Goal: Task Accomplishment & Management: Manage account settings

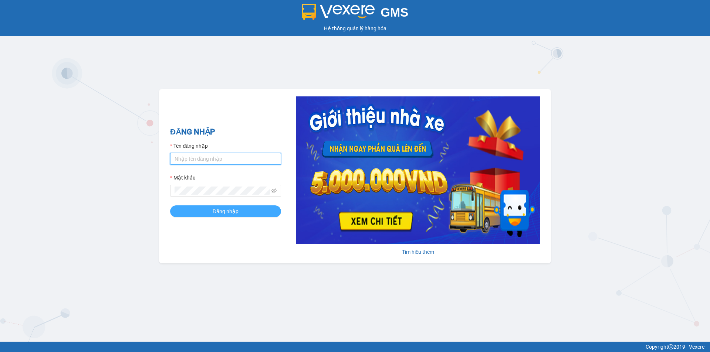
type input "tronghoang.apq"
drag, startPoint x: 236, startPoint y: 208, endPoint x: 230, endPoint y: 209, distance: 6.0
click at [236, 207] on span "Đăng nhập" at bounding box center [226, 211] width 26 height 8
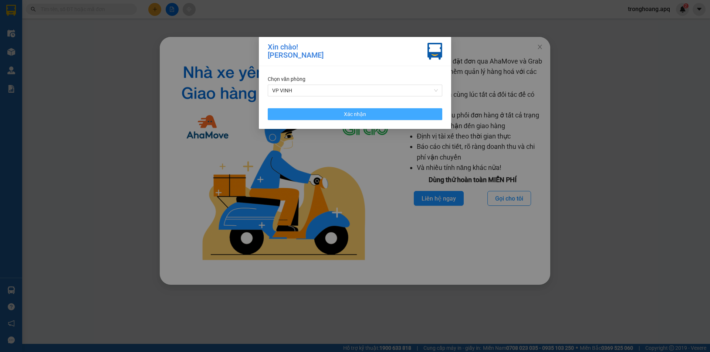
click at [316, 112] on button "Xác nhận" at bounding box center [355, 114] width 175 height 12
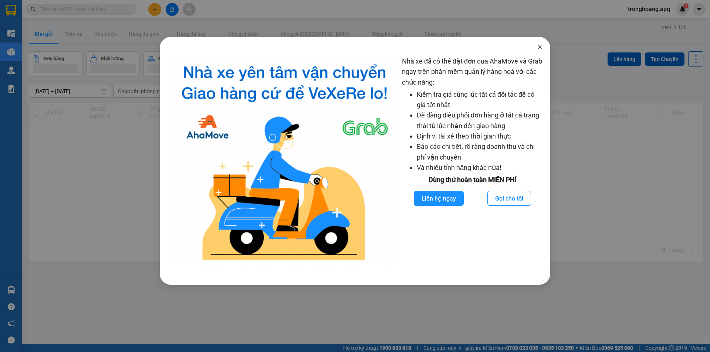
drag, startPoint x: 548, startPoint y: 44, endPoint x: 534, endPoint y: 51, distance: 15.2
click at [547, 44] on span "Close" at bounding box center [539, 47] width 21 height 21
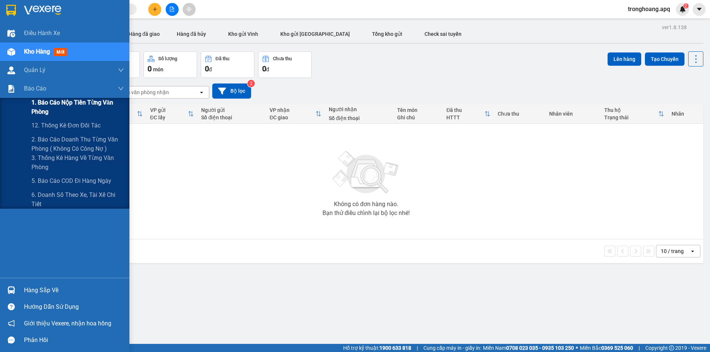
click at [53, 103] on span "1. Báo cáo nộp tiền từng văn phòng" at bounding box center [77, 107] width 92 height 18
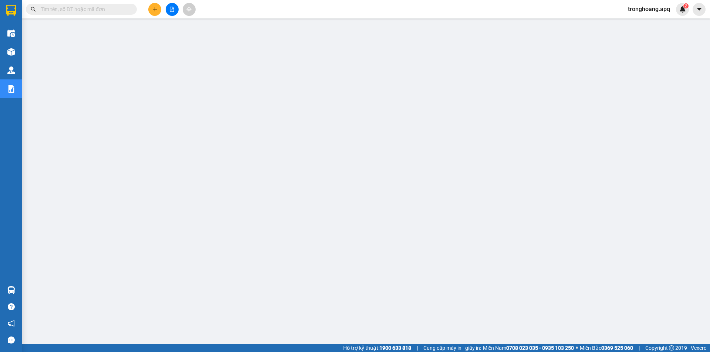
click at [127, 7] on input "text" at bounding box center [84, 9] width 87 height 8
paste input "NH0908254528"
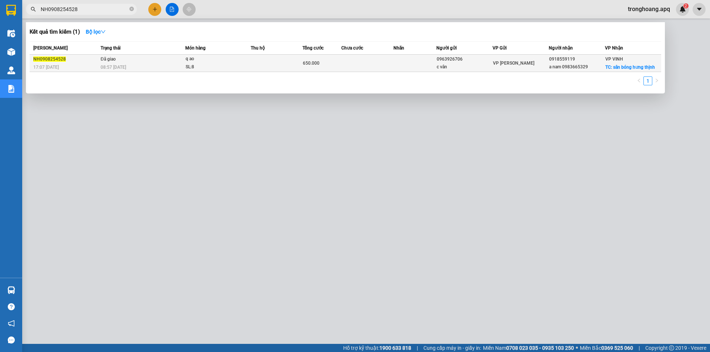
type input "NH0908254528"
click at [209, 60] on div "q ao" at bounding box center [213, 59] width 55 height 8
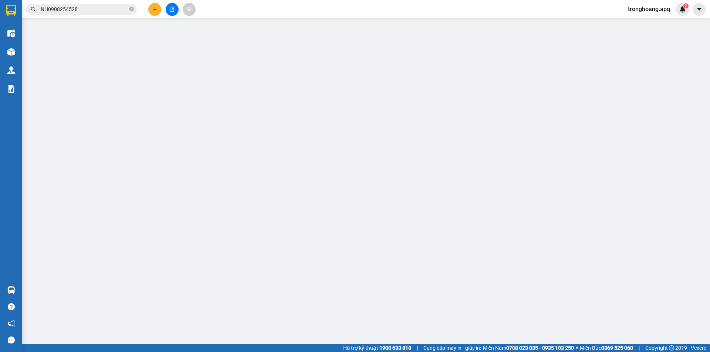
type input "0963926706"
type input "c vân"
type input "0918559119"
type input "a nam 0983665329"
checkbox input "true"
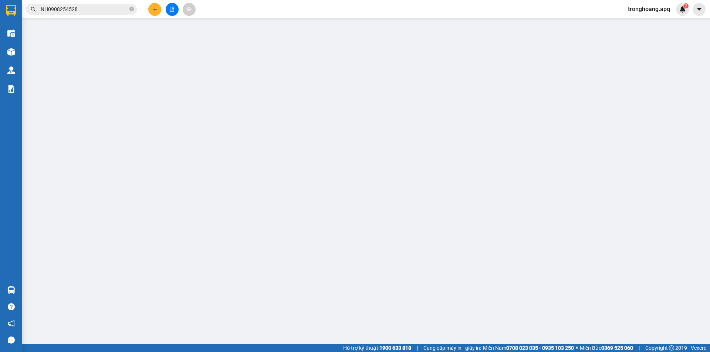
type input "sân bóng hưng thịnh"
type input "650.000"
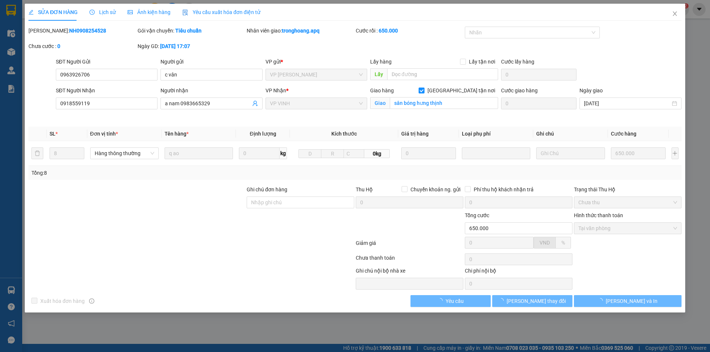
click at [105, 10] on span "Lịch sử" at bounding box center [102, 12] width 26 height 6
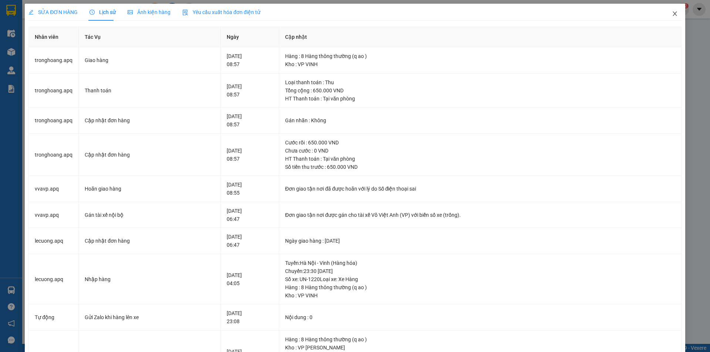
click at [672, 14] on icon "close" at bounding box center [675, 14] width 6 height 6
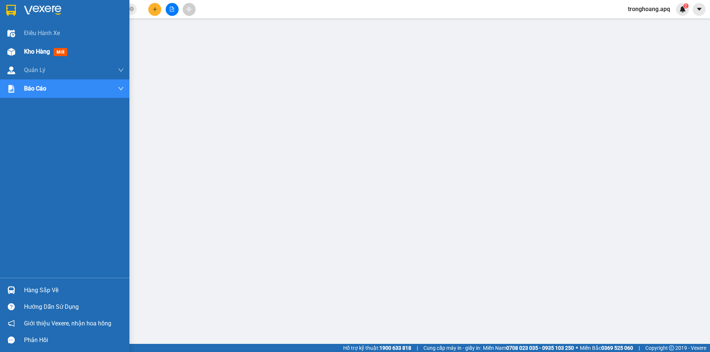
click at [12, 54] on img at bounding box center [11, 52] width 8 height 8
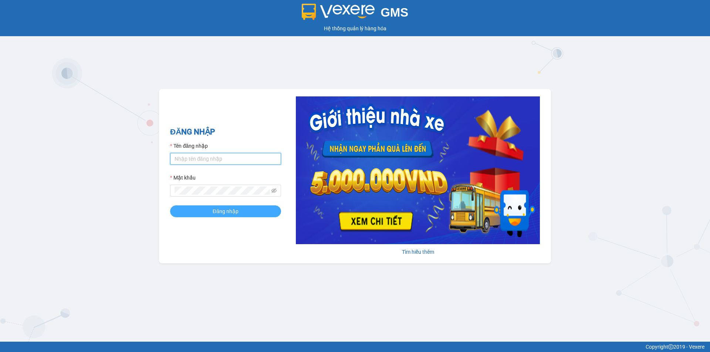
type input "tronghoang.apq"
click at [210, 214] on button "Đăng nhập" at bounding box center [225, 212] width 111 height 12
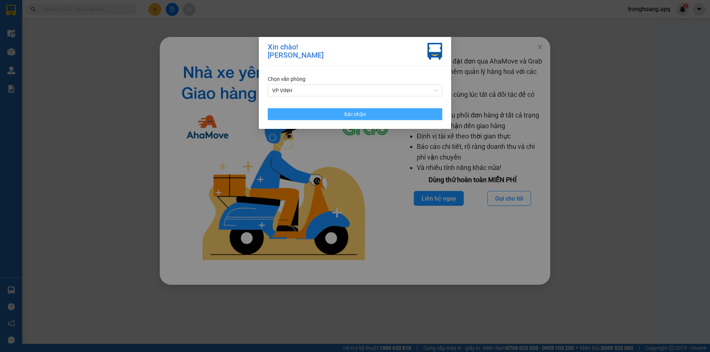
drag, startPoint x: 312, startPoint y: 111, endPoint x: 471, endPoint y: 85, distance: 161.1
click at [312, 111] on button "Xác nhận" at bounding box center [355, 114] width 175 height 12
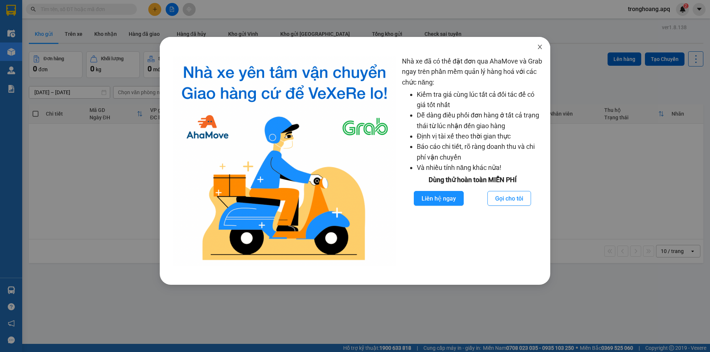
drag, startPoint x: 536, startPoint y: 46, endPoint x: 484, endPoint y: 37, distance: 53.3
click at [536, 46] on span "Close" at bounding box center [539, 47] width 21 height 21
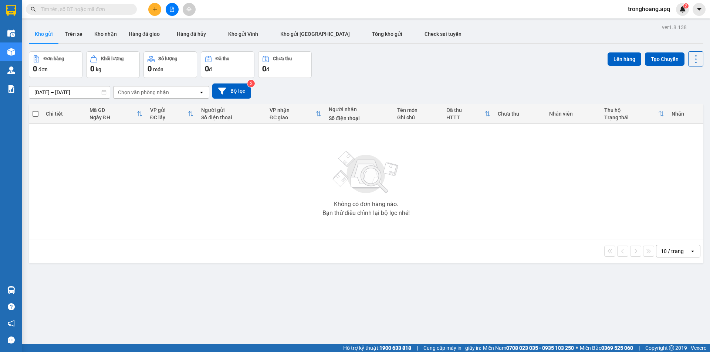
click at [104, 10] on input "text" at bounding box center [84, 9] width 87 height 8
paste input "NN1008254982"
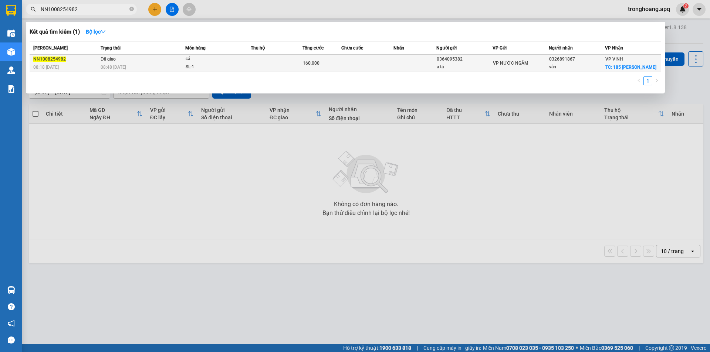
type input "NN1008254982"
click at [143, 65] on div "08:48 - 11/08" at bounding box center [143, 67] width 84 height 8
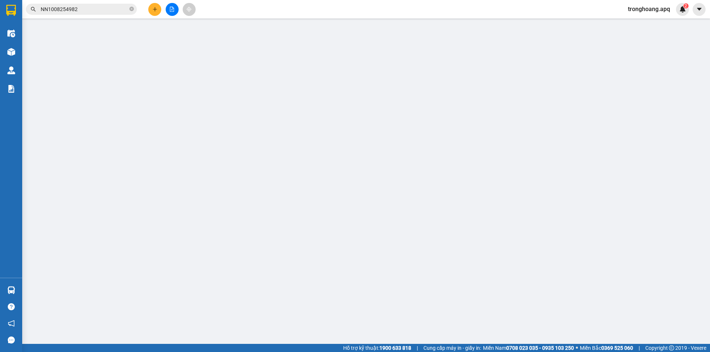
type input "0364095382"
type input "a tá"
type input "0326891867"
type input "vân"
checkbox input "true"
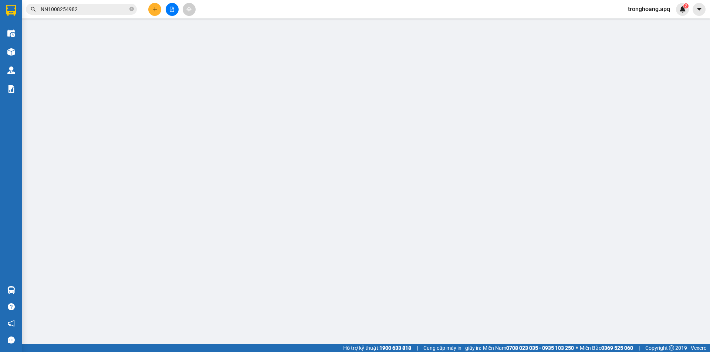
type input "185 ngoo duc kee"
type input "160.000"
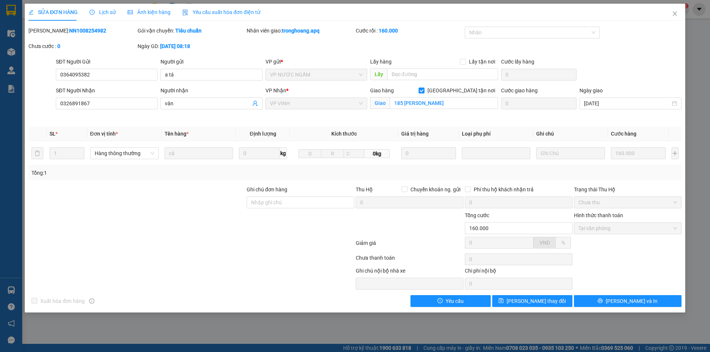
click at [104, 10] on span "Lịch sử" at bounding box center [102, 12] width 26 height 6
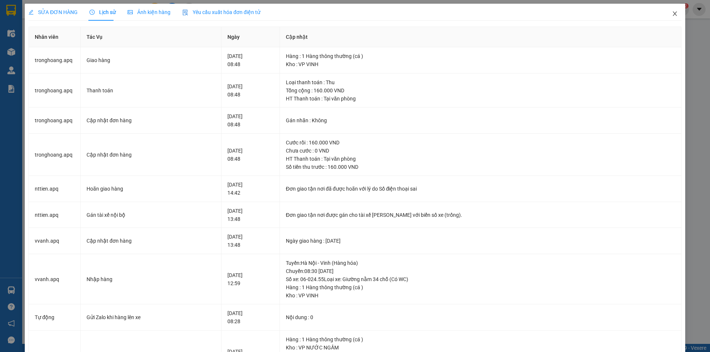
drag, startPoint x: 668, startPoint y: 14, endPoint x: 578, endPoint y: 0, distance: 92.1
click at [672, 14] on icon "close" at bounding box center [675, 14] width 6 height 6
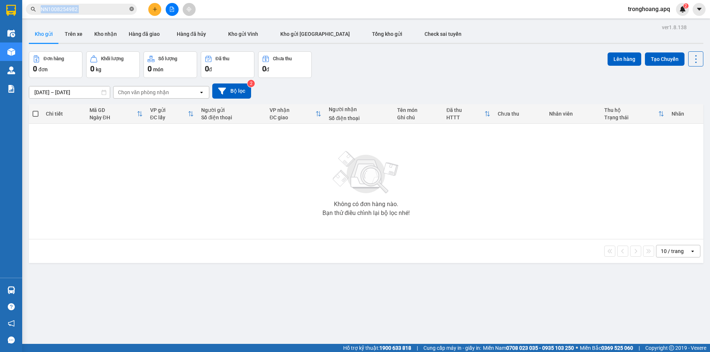
click at [131, 9] on span "NN1008254982" at bounding box center [81, 9] width 111 height 11
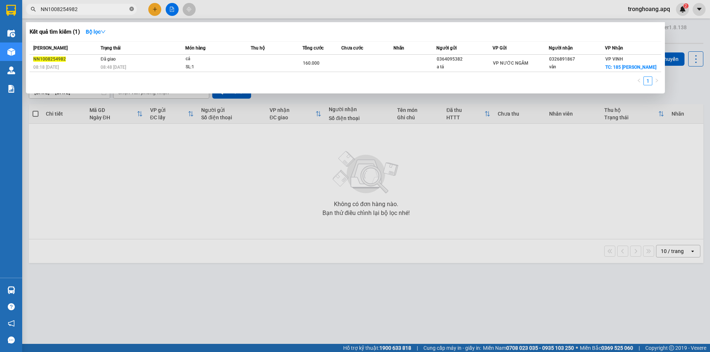
click at [131, 9] on icon "close-circle" at bounding box center [131, 9] width 4 height 4
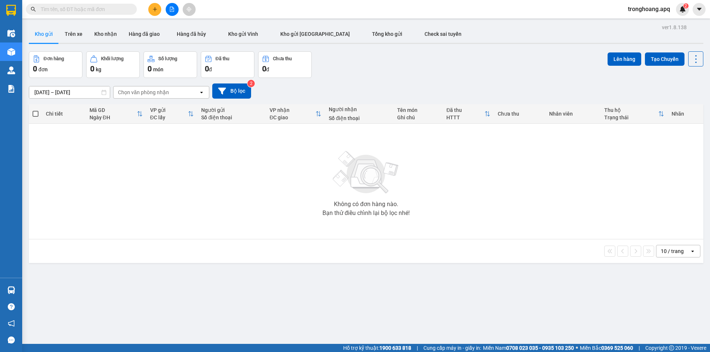
click at [113, 6] on input "text" at bounding box center [84, 9] width 87 height 8
paste input "VI1108250794"
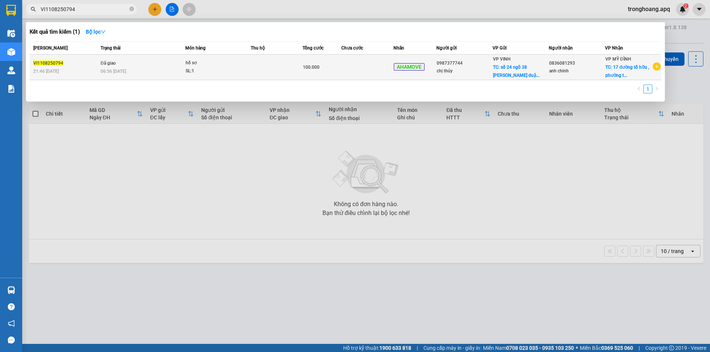
type input "VI1108250794"
click at [155, 67] on td "Đã giao 06:56 - 12/08" at bounding box center [142, 68] width 87 height 26
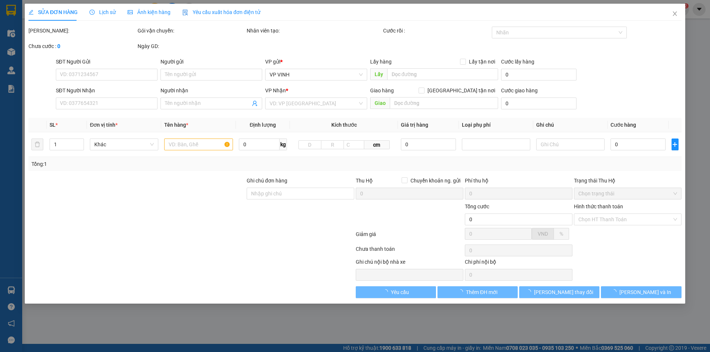
type input "0987377744"
type input "chị thủy"
checkbox input "true"
type input "số 24 ngõ 38 trần nhật duật, đội cung"
type input "0836081293"
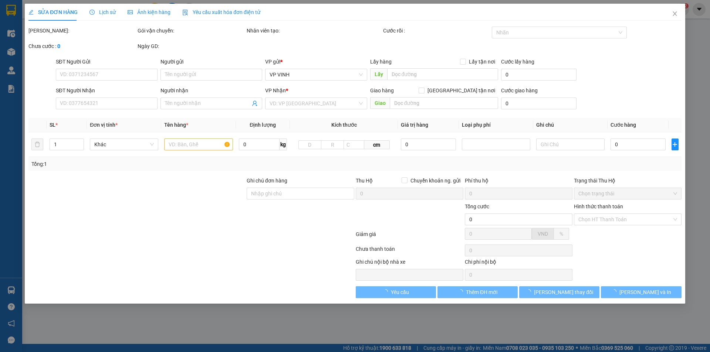
type input "anh chinh"
checkbox input "true"
type input "17 đường tố hữu , phường trung văn , quận nam từ liêm"
type input "70.000"
type input "100.000"
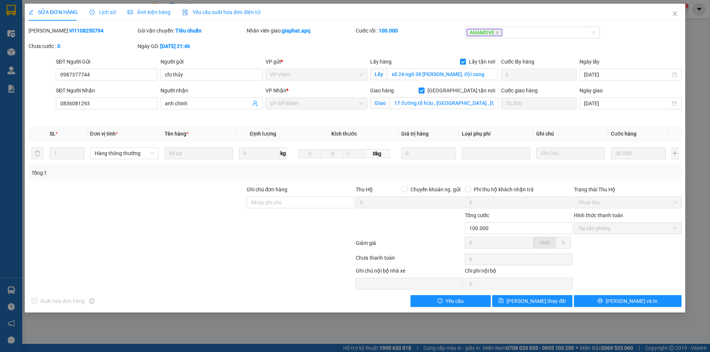
click at [101, 10] on span "Lịch sử" at bounding box center [102, 12] width 26 height 6
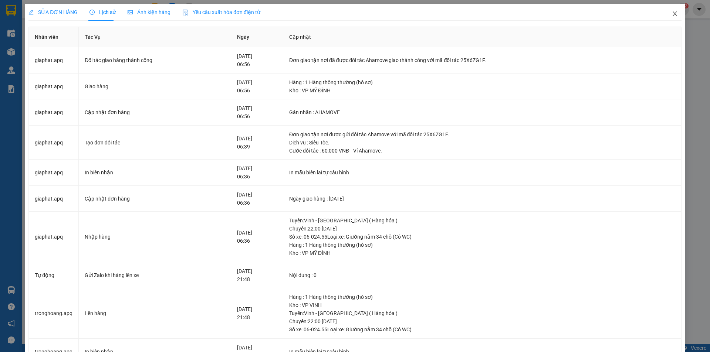
click at [672, 16] on icon "close" at bounding box center [675, 14] width 6 height 6
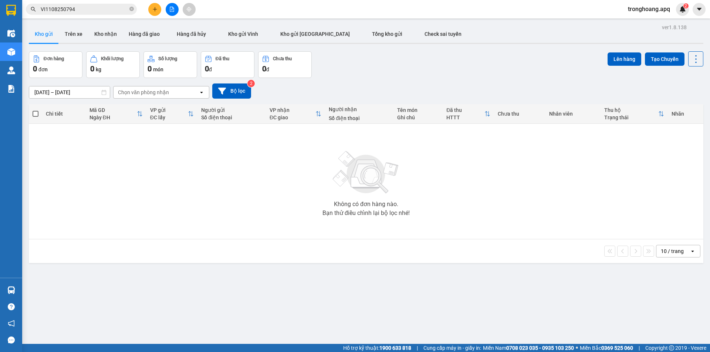
click at [134, 8] on span "VI1108250794" at bounding box center [81, 9] width 111 height 11
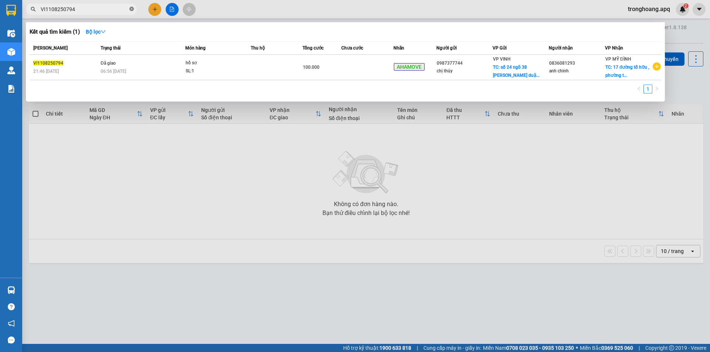
click at [130, 9] on icon "close-circle" at bounding box center [131, 9] width 4 height 4
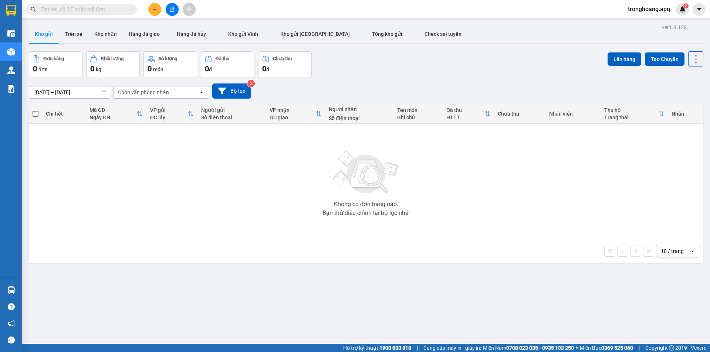
click at [117, 9] on input "text" at bounding box center [84, 9] width 87 height 8
paste input "NN1008254971"
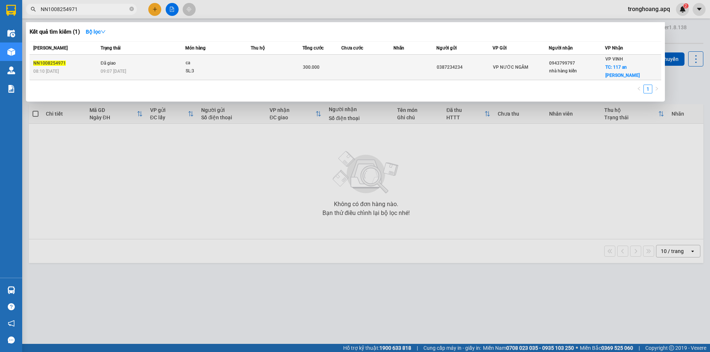
type input "NN1008254971"
click at [189, 61] on div "ca" at bounding box center [213, 63] width 55 height 8
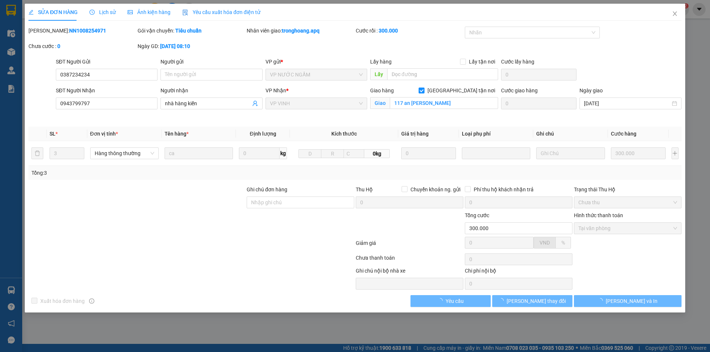
click at [105, 10] on span "Lịch sử" at bounding box center [102, 12] width 26 height 6
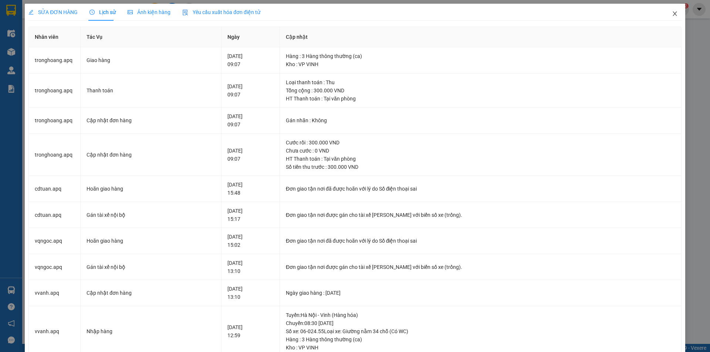
drag, startPoint x: 670, startPoint y: 13, endPoint x: 506, endPoint y: 0, distance: 164.6
click at [673, 13] on icon "close" at bounding box center [675, 13] width 4 height 4
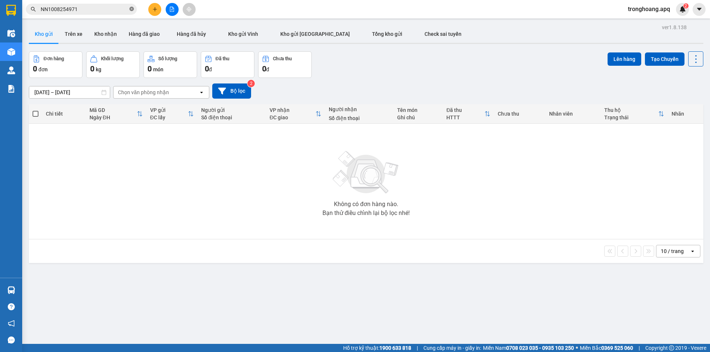
click at [131, 7] on icon "close-circle" at bounding box center [131, 9] width 4 height 4
click at [117, 10] on input "text" at bounding box center [84, 9] width 87 height 8
paste input "NH1008255033"
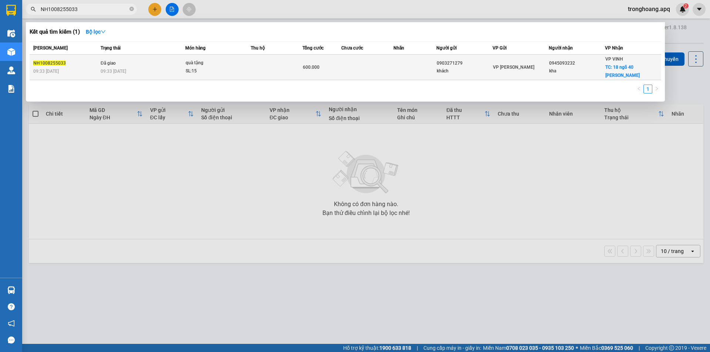
type input "NH1008255033"
click at [159, 68] on div "09:33 - 11/08" at bounding box center [143, 71] width 84 height 8
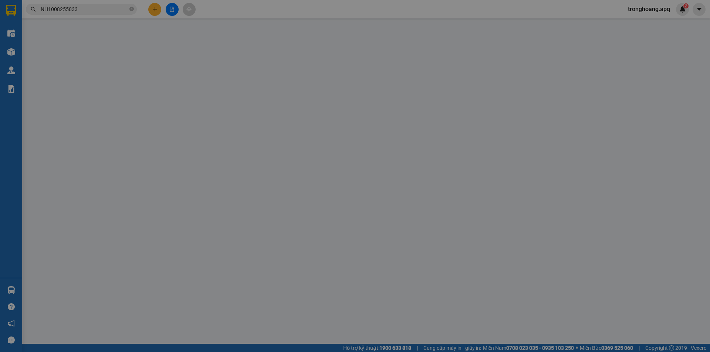
type input "0903271279"
type input "khách"
type input "0945093232"
type input "kha"
checkbox input "true"
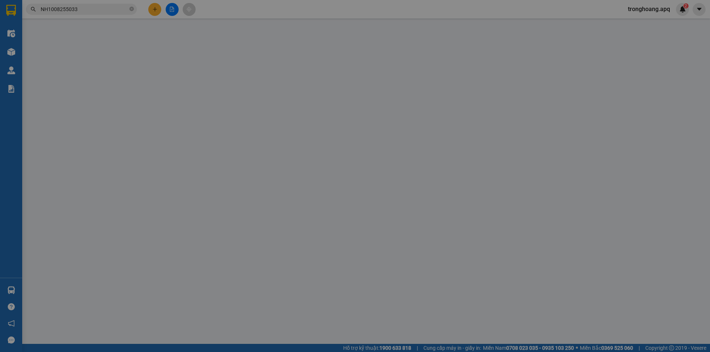
type input "18 ngõ 40 nguyễn lâm thái"
type input "600.000"
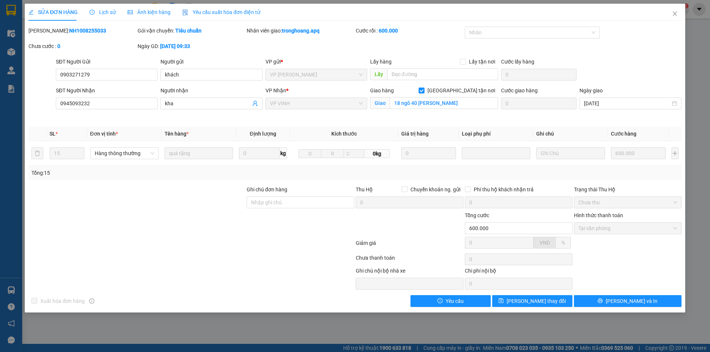
click at [100, 10] on span "Lịch sử" at bounding box center [102, 12] width 26 height 6
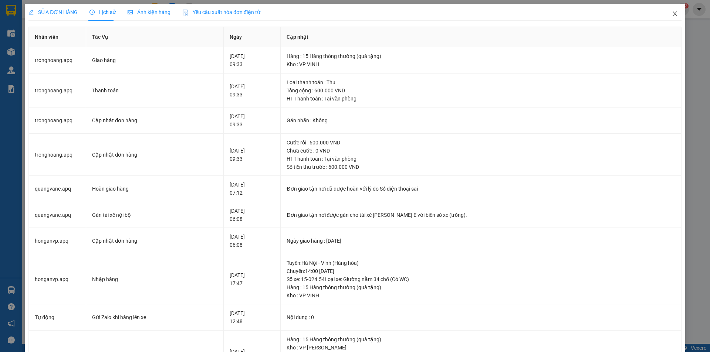
click at [666, 12] on span "Close" at bounding box center [674, 14] width 21 height 21
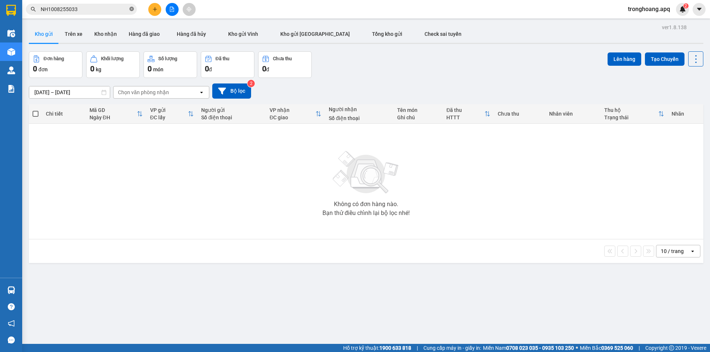
click at [132, 10] on icon "close-circle" at bounding box center [131, 9] width 4 height 4
click at [116, 10] on input "text" at bounding box center [84, 9] width 87 height 8
paste input "NN1008254936"
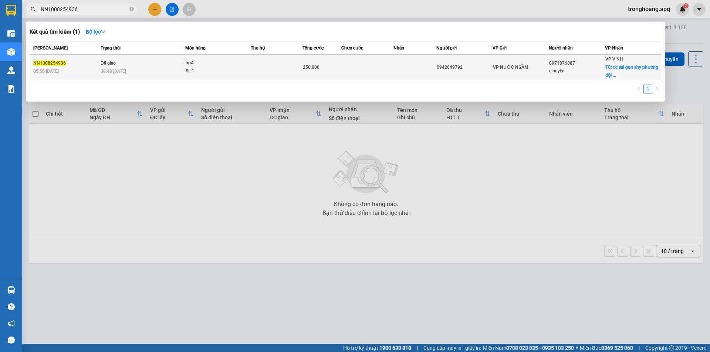
type input "NN1008254936"
click at [182, 71] on div "08:48 - 11/08" at bounding box center [143, 71] width 84 height 8
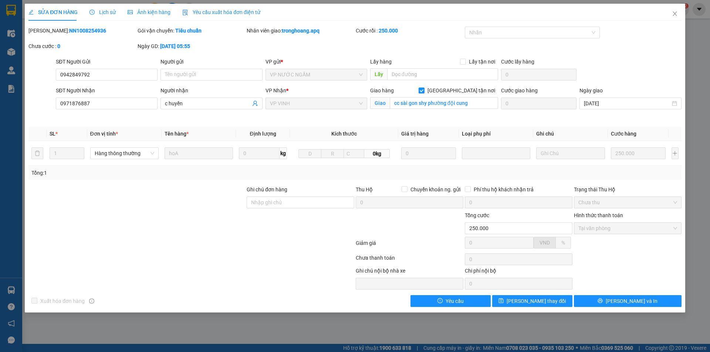
click at [103, 11] on span "Lịch sử" at bounding box center [102, 12] width 26 height 6
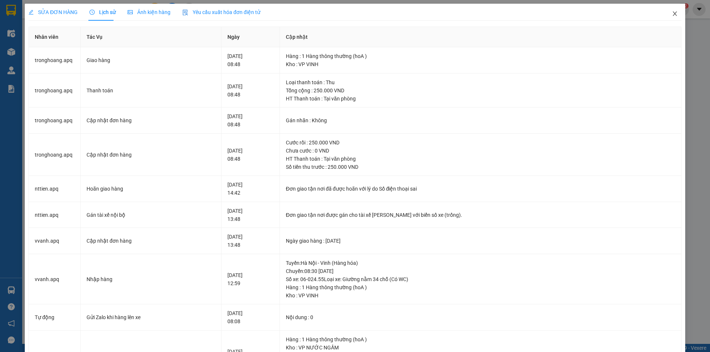
click at [668, 11] on span "Close" at bounding box center [674, 14] width 21 height 21
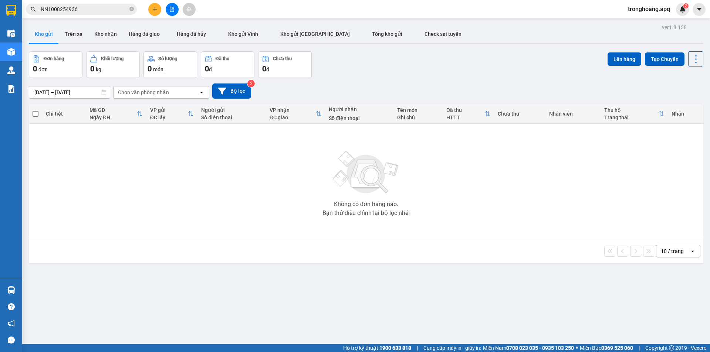
click at [128, 8] on span "NN1008254936" at bounding box center [81, 9] width 111 height 11
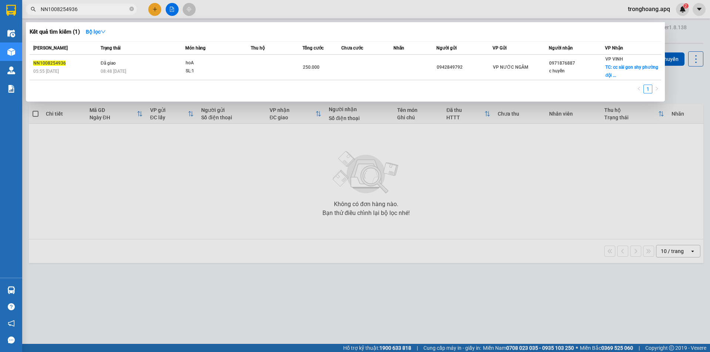
click at [131, 11] on icon "close-circle" at bounding box center [131, 9] width 4 height 4
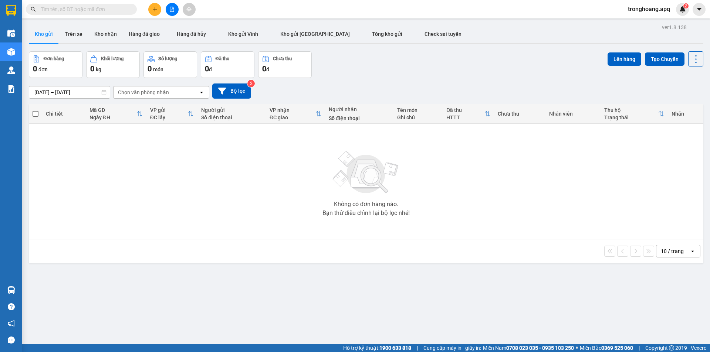
click at [117, 10] on input "text" at bounding box center [84, 9] width 87 height 8
paste input "NN1008254956"
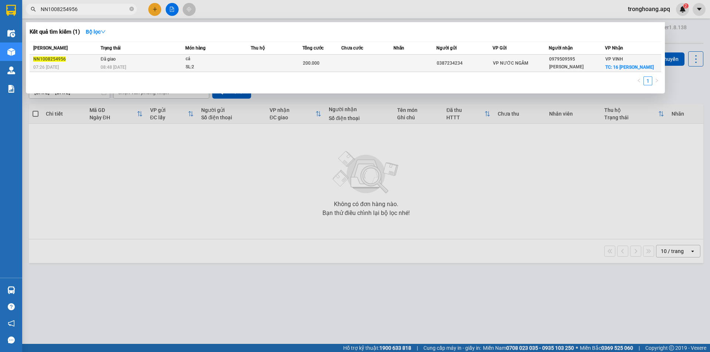
type input "NN1008254956"
click at [172, 59] on td "Đã giao 08:48 - 11/08" at bounding box center [142, 63] width 87 height 17
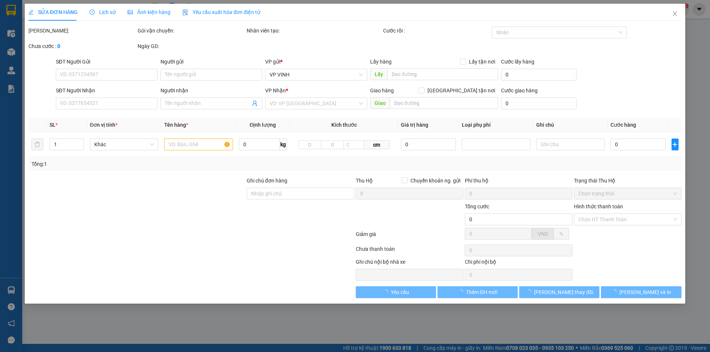
type input "0387234234"
type input "0979509595"
type input "hằng duy"
checkbox input "true"
type input "16 lê mao"
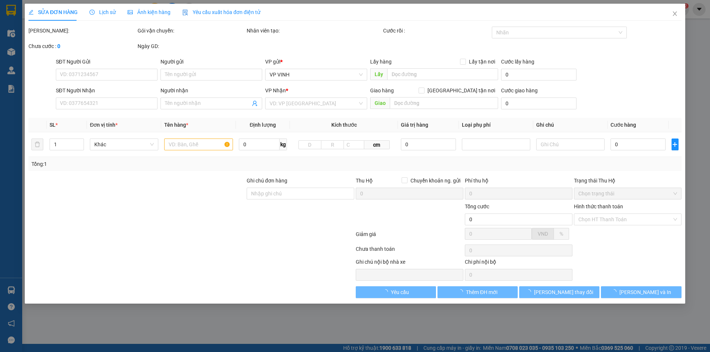
type input "200.000"
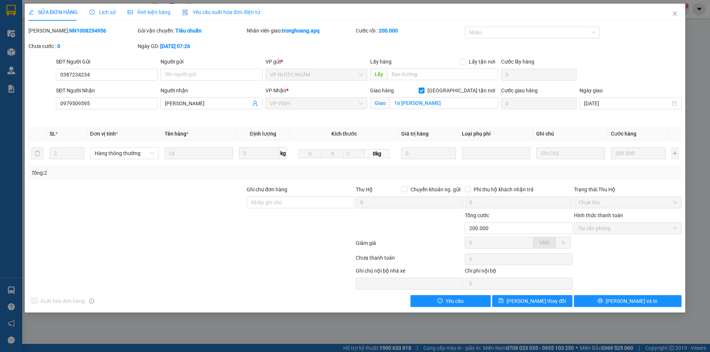
click at [100, 6] on div "Lịch sử" at bounding box center [102, 12] width 26 height 17
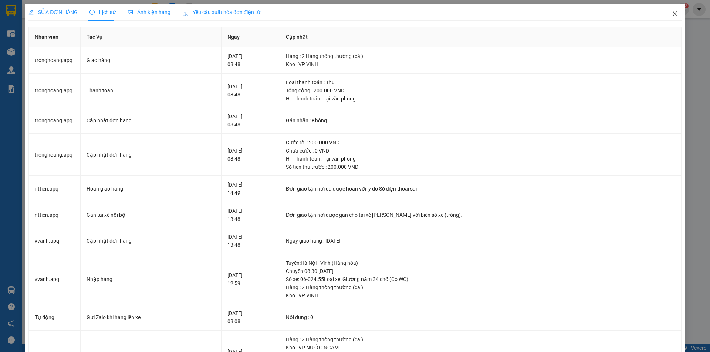
click at [672, 15] on span "Close" at bounding box center [674, 14] width 21 height 21
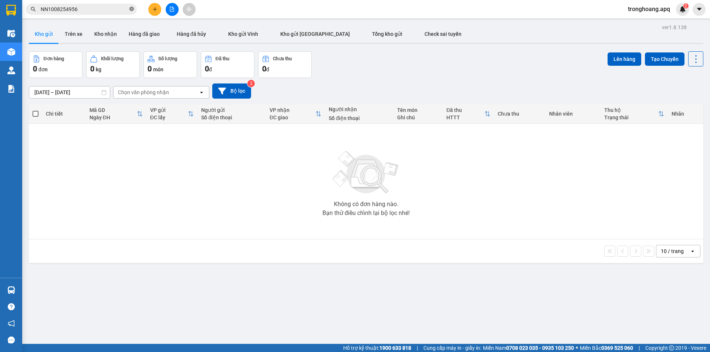
click at [132, 8] on icon "close-circle" at bounding box center [131, 9] width 4 height 4
click at [112, 9] on input "text" at bounding box center [84, 9] width 87 height 8
paste input "NN1008254958"
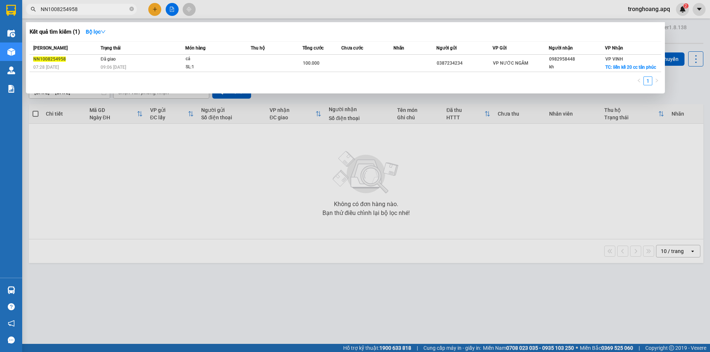
type input "NN1008254958"
click at [176, 53] on th "Trạng thái" at bounding box center [142, 48] width 87 height 13
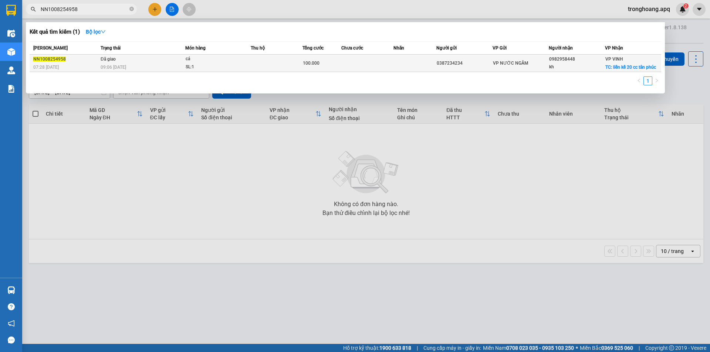
click at [173, 62] on td "Đã giao 09:06 - 11/08" at bounding box center [142, 63] width 87 height 17
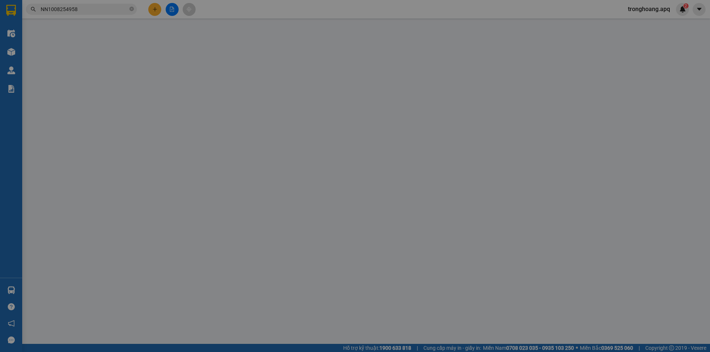
type input "0387234234"
type input "0982958448"
type input "kh"
checkbox input "true"
type input "liền kề 20 cc tân phúc"
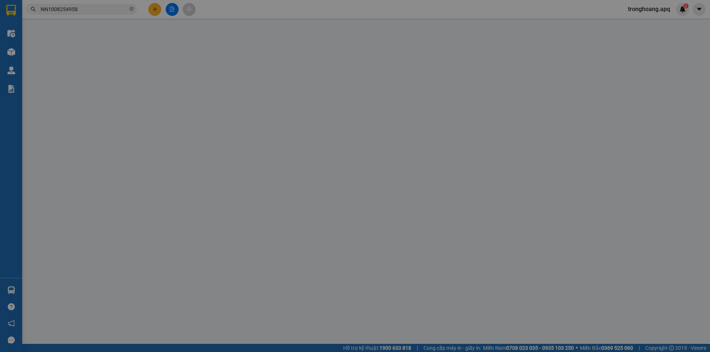
type input "100.000"
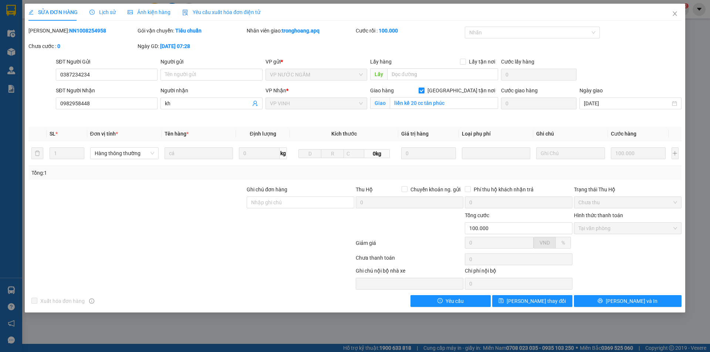
click at [97, 7] on div "Lịch sử" at bounding box center [102, 12] width 26 height 17
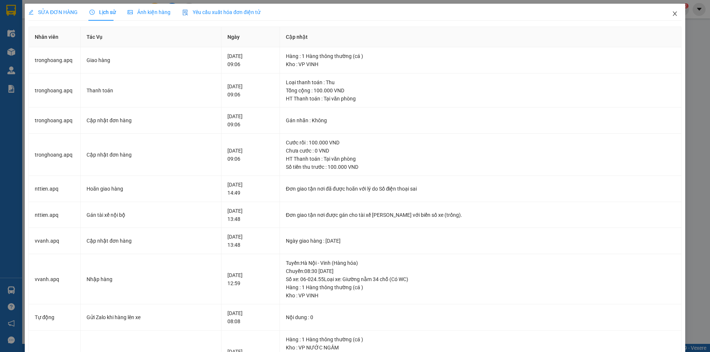
click at [666, 16] on span "Close" at bounding box center [674, 14] width 21 height 21
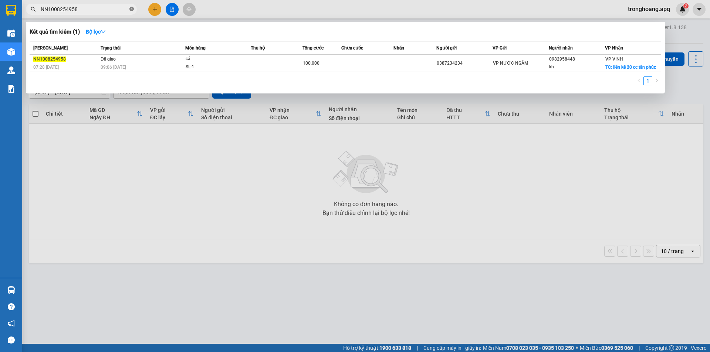
click at [132, 7] on icon "close-circle" at bounding box center [131, 9] width 4 height 4
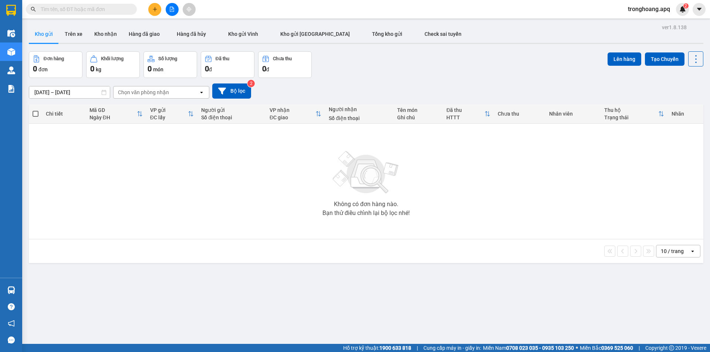
paste input "NN1008254971"
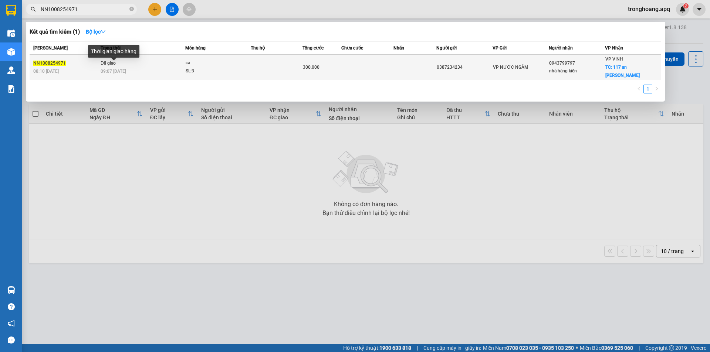
type input "NN1008254971"
click at [126, 69] on span "09:07 - 11/08" at bounding box center [114, 71] width 26 height 5
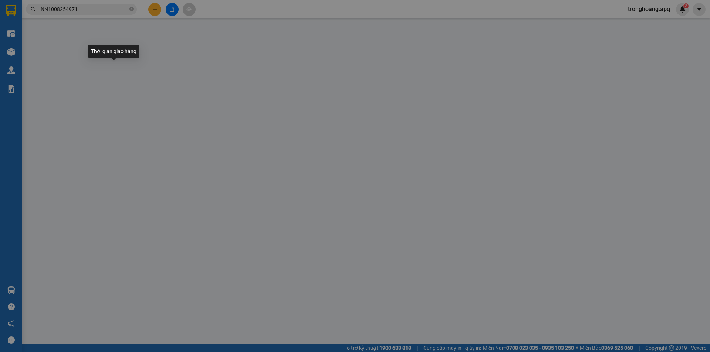
type input "0387234234"
type input "0943799797"
type input "nhà hàng kiến"
checkbox input "true"
type input "117 an dương vương"
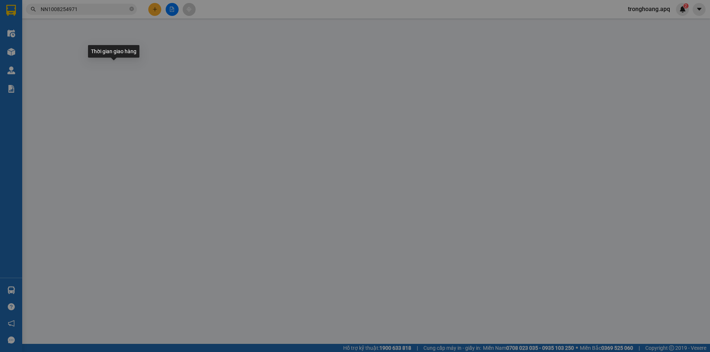
type input "300.000"
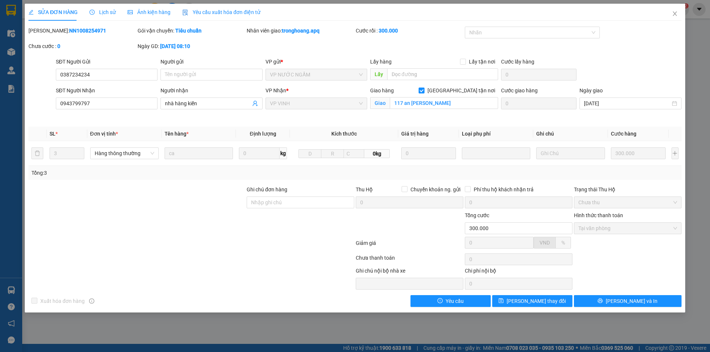
click at [104, 13] on span "Lịch sử" at bounding box center [102, 12] width 26 height 6
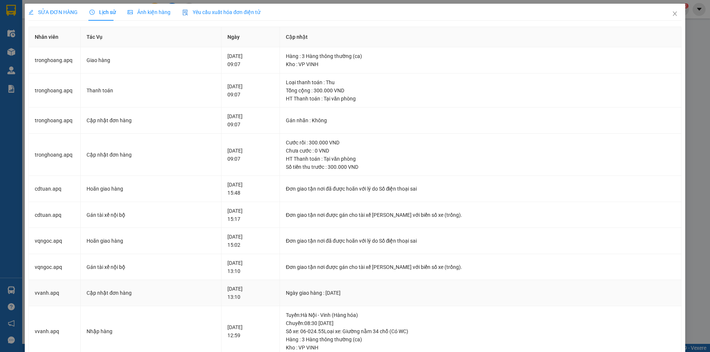
scroll to position [37, 0]
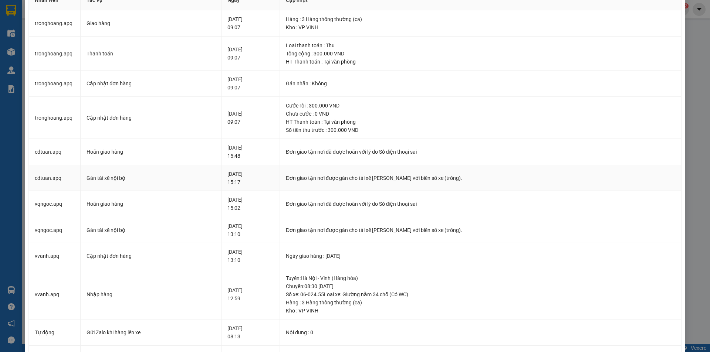
drag, startPoint x: 91, startPoint y: 155, endPoint x: 255, endPoint y: 167, distance: 165.4
click at [255, 167] on tbody "tronghoang.apq Giao hàng 11-08-2025 09:07 Hàng : 3 Hàng thông thường (ca) Kho :…" at bounding box center [355, 290] width 653 height 560
click at [251, 202] on div "10-08-2025 15:02" at bounding box center [250, 204] width 46 height 16
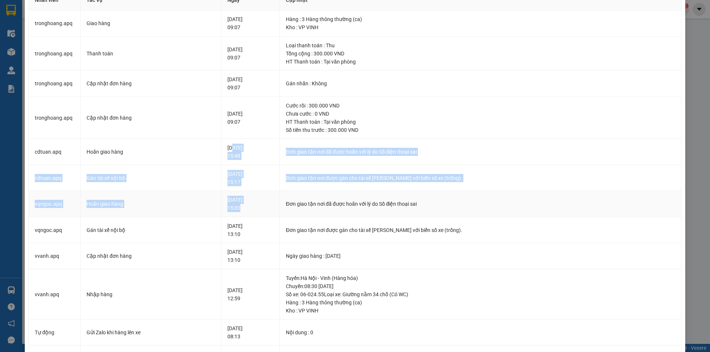
drag, startPoint x: 229, startPoint y: 145, endPoint x: 260, endPoint y: 212, distance: 74.6
click at [260, 211] on tbody "tronghoang.apq Giao hàng 11-08-2025 09:07 Hàng : 3 Hàng thông thường (ca) Kho :…" at bounding box center [355, 290] width 653 height 560
click at [260, 212] on td "10-08-2025 15:02" at bounding box center [250, 204] width 58 height 26
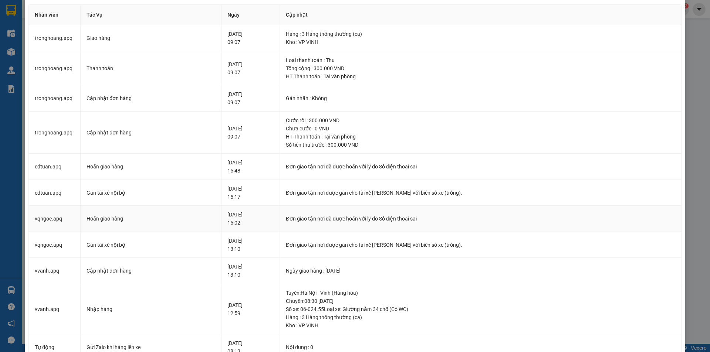
scroll to position [0, 0]
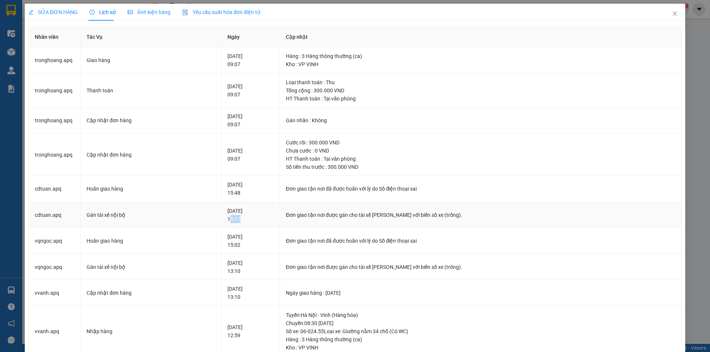
drag, startPoint x: 226, startPoint y: 218, endPoint x: 244, endPoint y: 219, distance: 18.5
click at [244, 219] on div "10-08-2025 15:17" at bounding box center [250, 215] width 46 height 16
drag, startPoint x: 225, startPoint y: 236, endPoint x: 241, endPoint y: 247, distance: 19.4
click at [241, 247] on div "10-08-2025 15:02" at bounding box center [250, 241] width 46 height 16
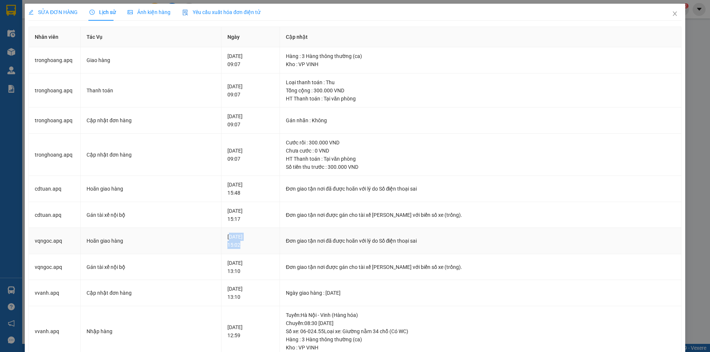
click at [241, 247] on div "10-08-2025 15:02" at bounding box center [250, 241] width 46 height 16
drag, startPoint x: 116, startPoint y: 218, endPoint x: 233, endPoint y: 222, distance: 116.5
click at [233, 222] on tr "cdtuan.apq Gán tài xế nội bộ 10-08-2025 15:17 Đơn giao tận nơi được gán cho tài…" at bounding box center [355, 215] width 653 height 26
click at [233, 222] on div "10-08-2025 15:17" at bounding box center [250, 215] width 46 height 16
drag, startPoint x: 224, startPoint y: 186, endPoint x: 234, endPoint y: 199, distance: 16.3
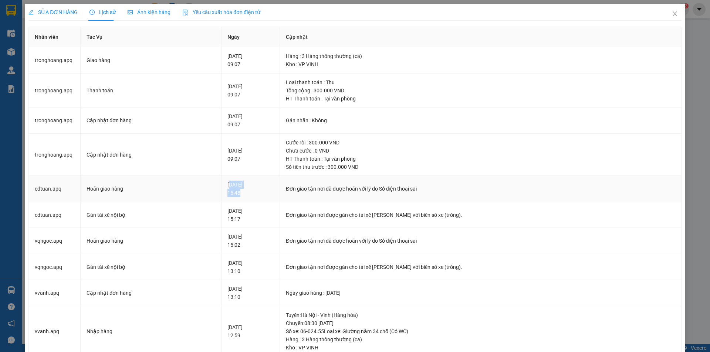
click at [234, 199] on td "10-08-2025 15:48" at bounding box center [250, 189] width 58 height 26
drag, startPoint x: 229, startPoint y: 237, endPoint x: 246, endPoint y: 244, distance: 18.6
click at [246, 244] on div "10-08-2025 15:02" at bounding box center [250, 241] width 46 height 16
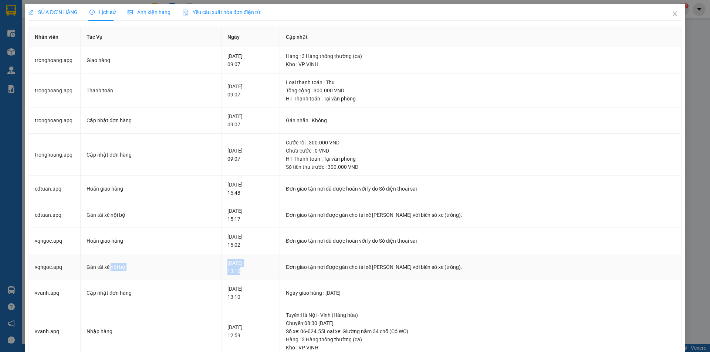
drag, startPoint x: 125, startPoint y: 266, endPoint x: 268, endPoint y: 273, distance: 142.9
click at [268, 273] on tr "vqngoc.apq Gán tài xế nội bộ 10-08-2025 13:10 Đơn giao tận nơi được gán cho tài…" at bounding box center [355, 267] width 653 height 26
click at [246, 268] on div "10-08-2025 13:10" at bounding box center [250, 267] width 46 height 16
drag, startPoint x: 235, startPoint y: 240, endPoint x: 249, endPoint y: 248, distance: 16.6
click at [251, 248] on div "10-08-2025 15:02" at bounding box center [250, 241] width 46 height 16
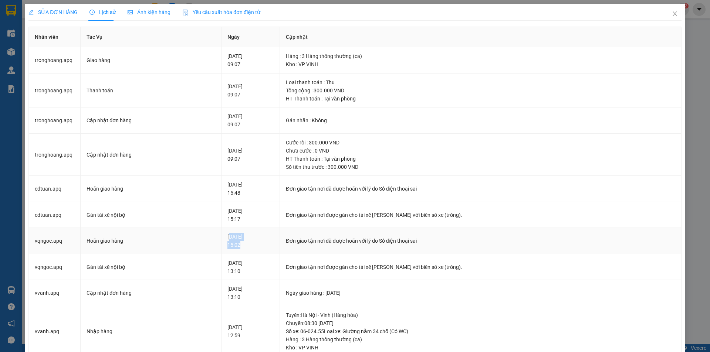
click at [240, 245] on div "10-08-2025 15:02" at bounding box center [250, 241] width 46 height 16
drag, startPoint x: 99, startPoint y: 240, endPoint x: 224, endPoint y: 253, distance: 125.3
click at [220, 254] on tbody "tronghoang.apq Giao hàng 11-08-2025 09:07 Hàng : 3 Hàng thông thường (ca) Kho :…" at bounding box center [355, 327] width 653 height 560
click at [227, 237] on div "10-08-2025 15:02" at bounding box center [250, 241] width 46 height 16
drag, startPoint x: 228, startPoint y: 213, endPoint x: 270, endPoint y: 228, distance: 44.3
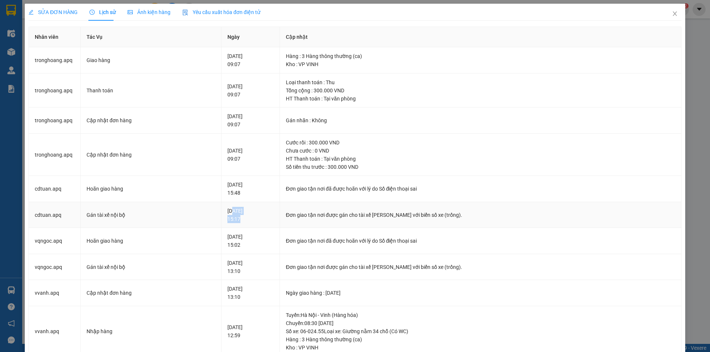
click at [270, 228] on td "10-08-2025 15:17" at bounding box center [250, 215] width 58 height 26
click at [257, 212] on div "10-08-2025 15:17" at bounding box center [250, 215] width 46 height 16
drag, startPoint x: 231, startPoint y: 185, endPoint x: 253, endPoint y: 198, distance: 25.7
click at [253, 198] on td "10-08-2025 15:48" at bounding box center [250, 189] width 58 height 26
click at [245, 191] on div "10-08-2025 15:48" at bounding box center [250, 189] width 46 height 16
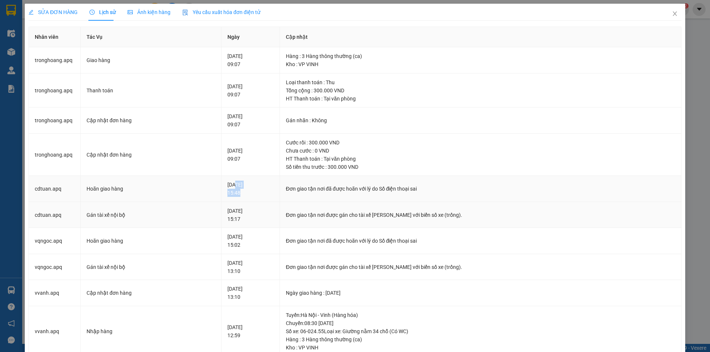
drag, startPoint x: 224, startPoint y: 183, endPoint x: 258, endPoint y: 213, distance: 45.8
click at [258, 213] on tbody "tronghoang.apq Giao hàng 11-08-2025 09:07 Hàng : 3 Hàng thông thường (ca) Kho :…" at bounding box center [355, 327] width 653 height 560
click at [238, 193] on div "10-08-2025 15:48" at bounding box center [250, 189] width 46 height 16
click at [673, 13] on icon "close" at bounding box center [675, 13] width 4 height 4
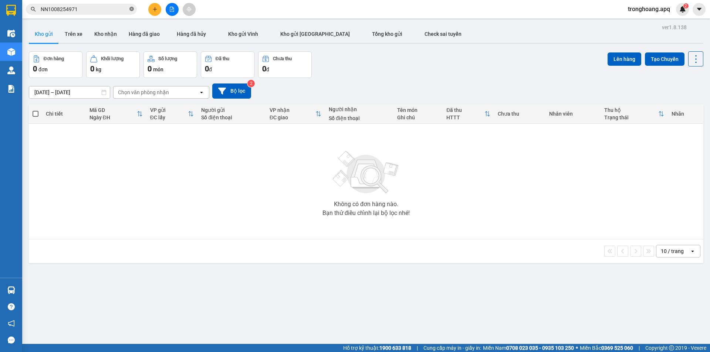
click at [133, 10] on icon "close-circle" at bounding box center [131, 9] width 4 height 4
click at [119, 7] on input "text" at bounding box center [84, 9] width 87 height 8
paste input "NN0908254192"
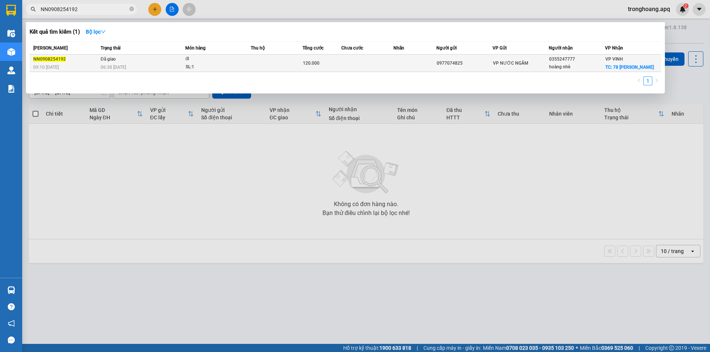
type input "NN0908254192"
click at [143, 63] on td "Đã giao 06:38 - 10/08" at bounding box center [142, 63] width 87 height 17
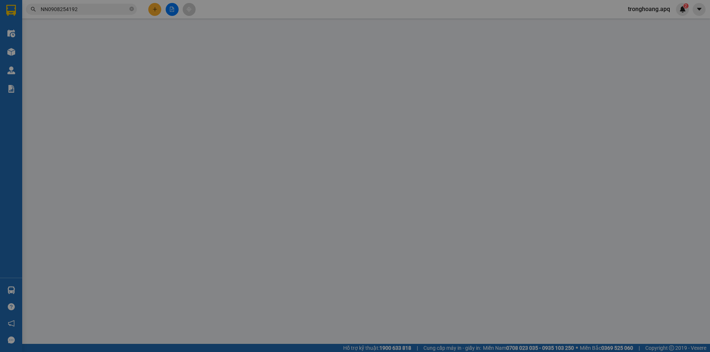
type input "0977074825"
type input "0355247777"
type input "hoàng nhè"
checkbox input "true"
type input "78 trần đăng ninh"
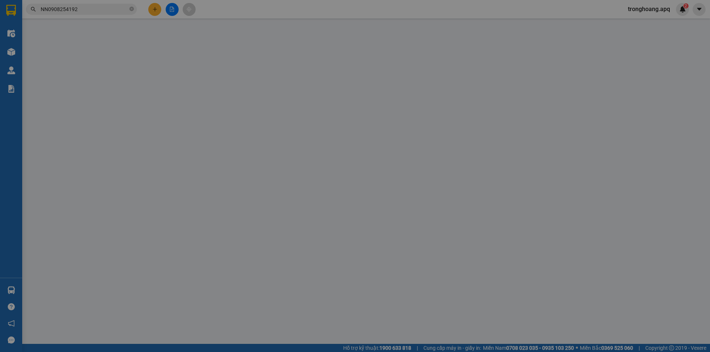
type input "120.000"
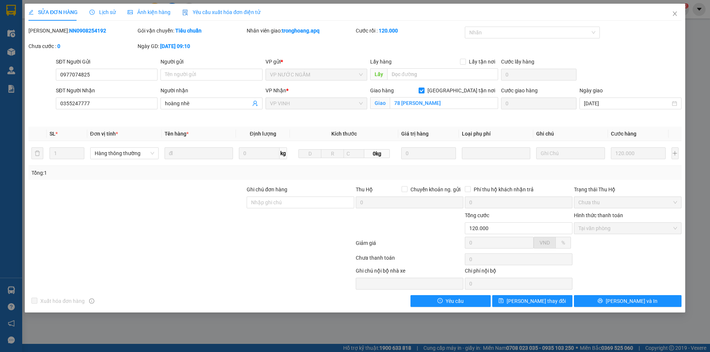
click at [101, 11] on span "Lịch sử" at bounding box center [102, 12] width 26 height 6
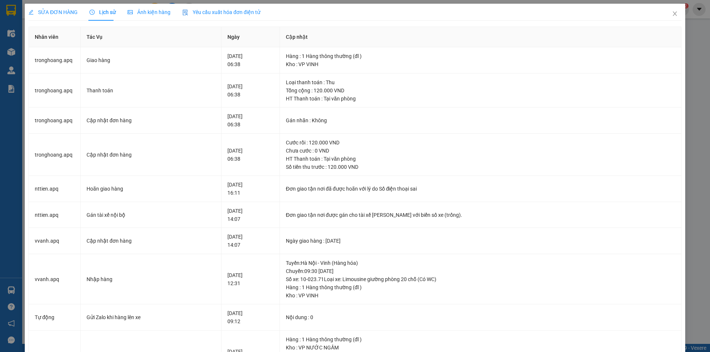
click at [54, 8] on div "SỬA ĐƠN HÀNG" at bounding box center [52, 12] width 49 height 8
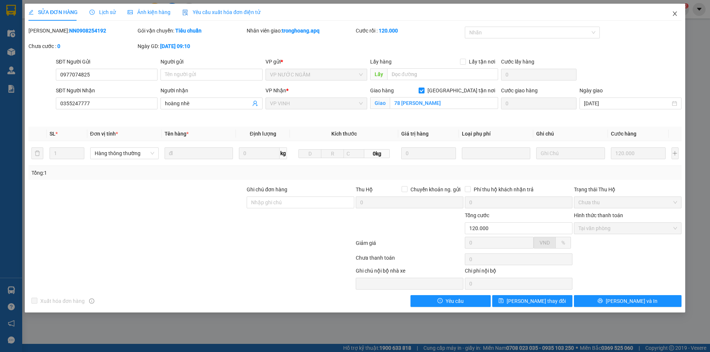
click at [675, 17] on span "Close" at bounding box center [674, 14] width 21 height 21
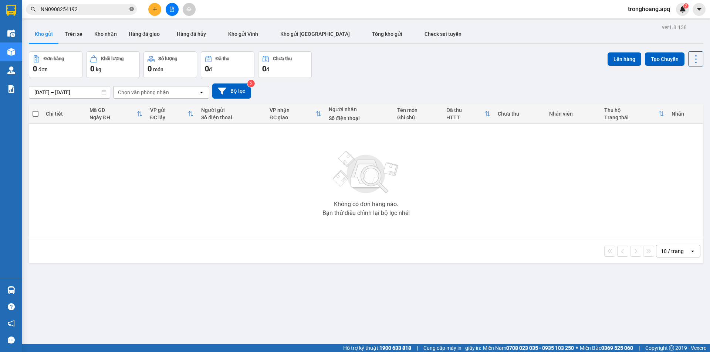
click at [130, 10] on icon "close-circle" at bounding box center [131, 9] width 4 height 4
click at [117, 10] on input "text" at bounding box center [84, 9] width 87 height 8
paste input "NH0908254931"
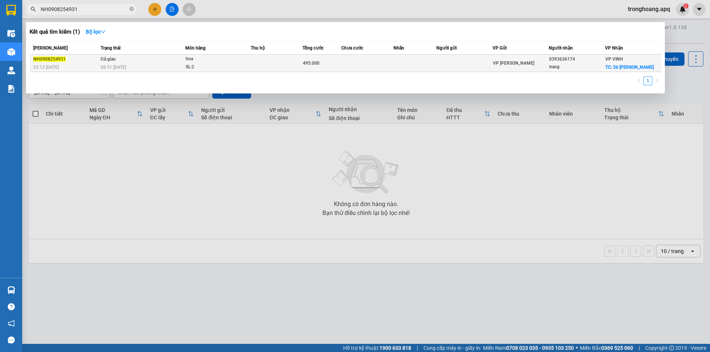
type input "NH0908254931"
click at [86, 60] on div "NH0908254931" at bounding box center [65, 59] width 65 height 8
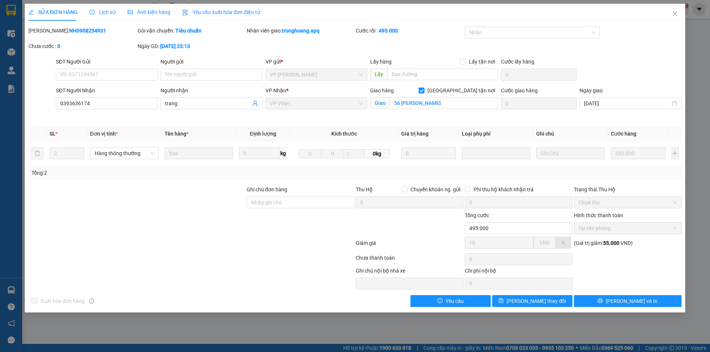
click at [106, 13] on span "Lịch sử" at bounding box center [102, 12] width 26 height 6
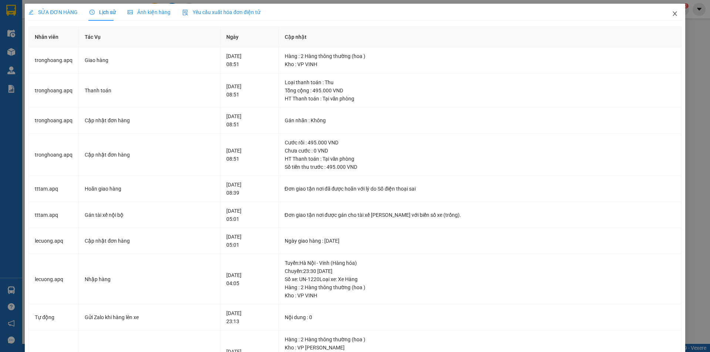
click at [664, 11] on span "Close" at bounding box center [674, 14] width 21 height 21
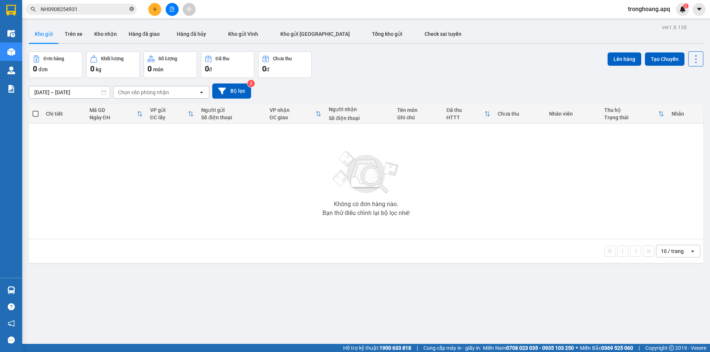
click at [133, 8] on icon "close-circle" at bounding box center [131, 9] width 4 height 4
click at [96, 8] on input "text" at bounding box center [84, 9] width 87 height 8
paste input "NN0908254114"
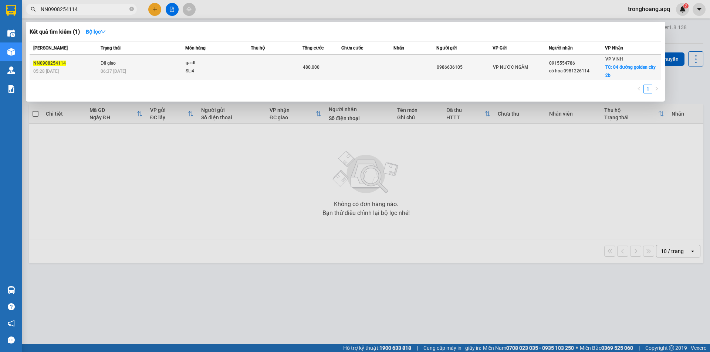
type input "NN0908254114"
click at [121, 71] on span "06:37 - 10/08" at bounding box center [114, 71] width 26 height 5
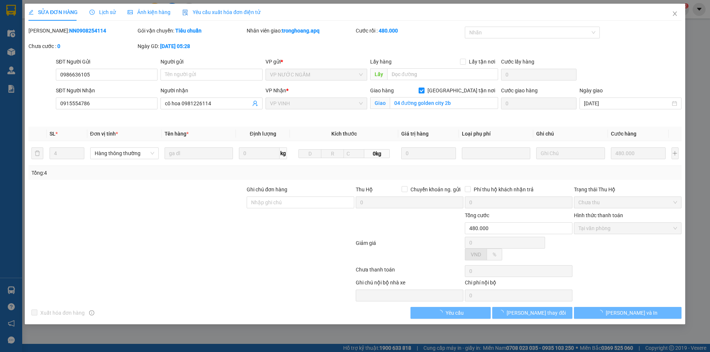
click at [103, 10] on span "Lịch sử" at bounding box center [102, 12] width 26 height 6
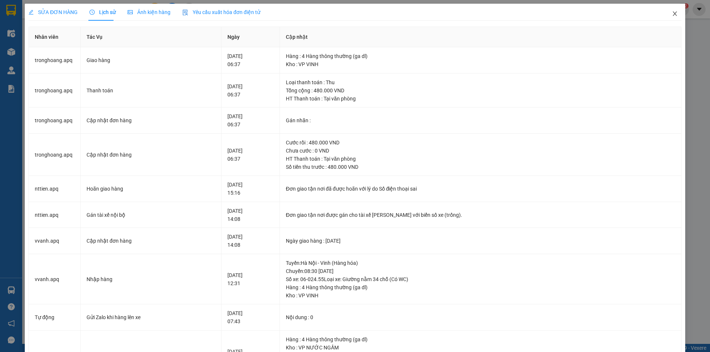
click at [669, 17] on span "Close" at bounding box center [674, 14] width 21 height 21
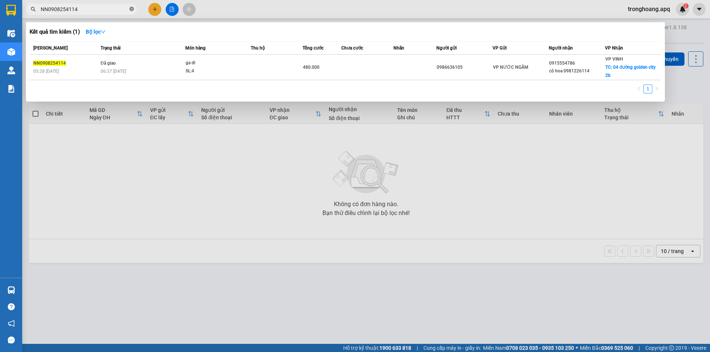
click at [133, 9] on icon "close-circle" at bounding box center [131, 9] width 4 height 4
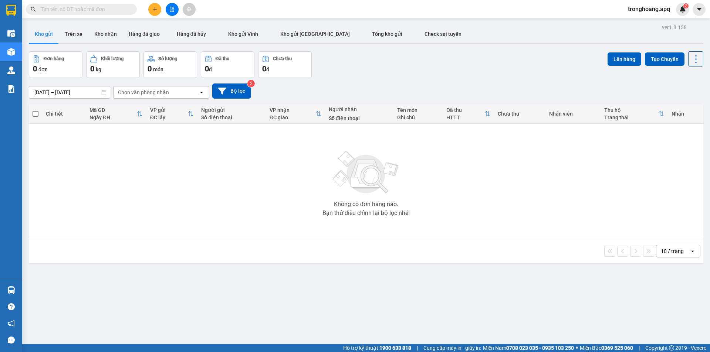
click at [115, 9] on input "text" at bounding box center [84, 9] width 87 height 8
paste input "NN0908254675"
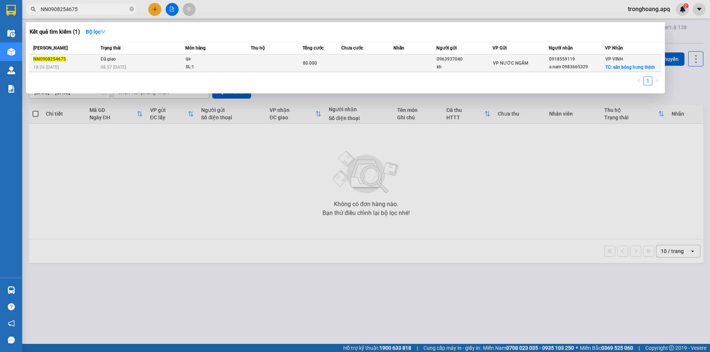
type input "NN0908254675"
click at [162, 65] on div "08:57 [DATE]" at bounding box center [143, 67] width 84 height 8
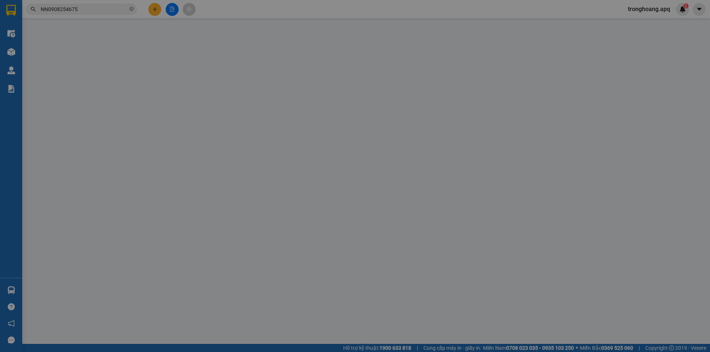
type input "0963937040"
type input "kh"
type input "0918559119"
type input "a nam 0983665329"
checkbox input "true"
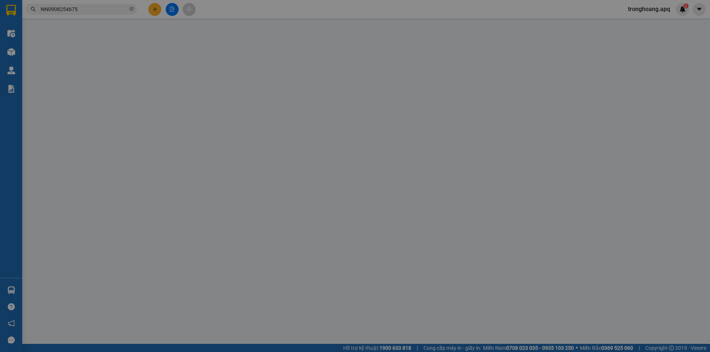
type input "sân bóng hưng thịnh"
type input "80.000"
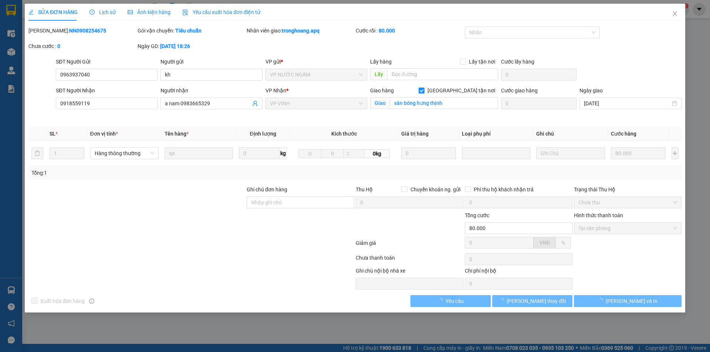
click at [107, 9] on span "Lịch sử" at bounding box center [102, 12] width 26 height 6
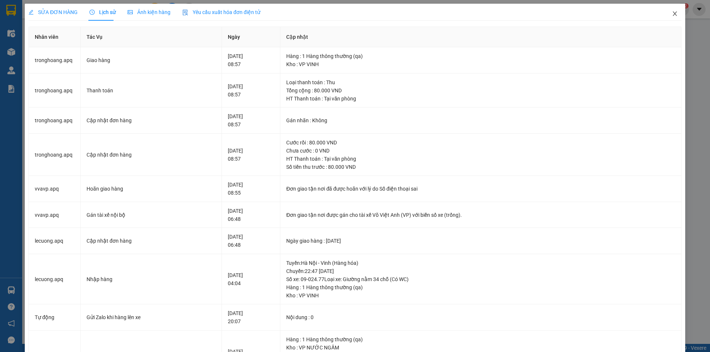
click at [672, 14] on icon "close" at bounding box center [675, 14] width 6 height 6
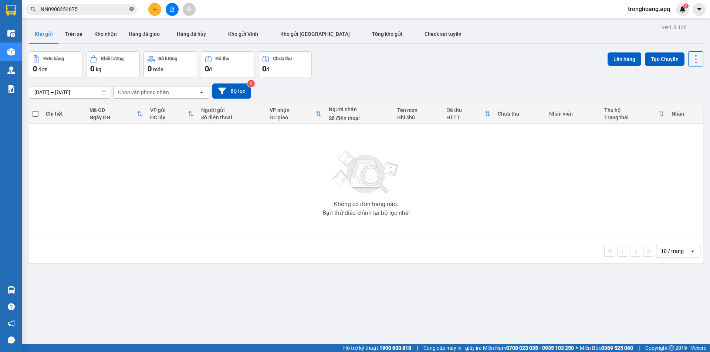
click at [132, 11] on icon "close-circle" at bounding box center [131, 9] width 4 height 4
click at [121, 10] on input "text" at bounding box center [84, 9] width 87 height 8
paste input "NN0908254147"
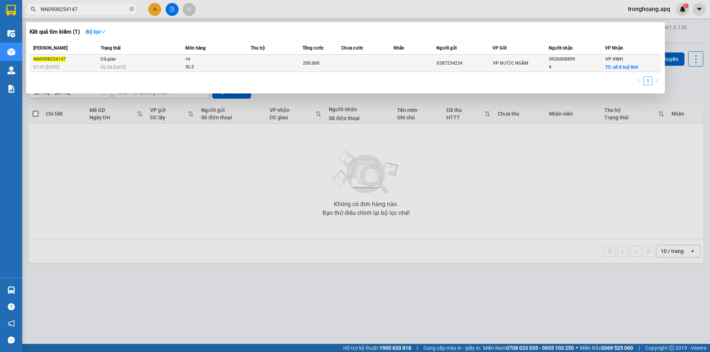
type input "NN0908254147"
click at [197, 64] on div "SL: 2" at bounding box center [213, 67] width 55 height 8
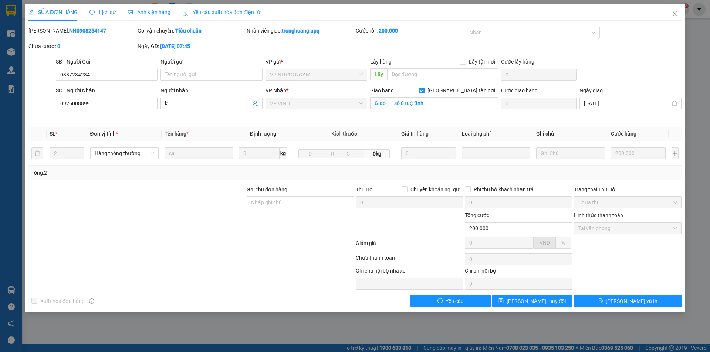
click at [106, 9] on span "Lịch sử" at bounding box center [102, 12] width 26 height 6
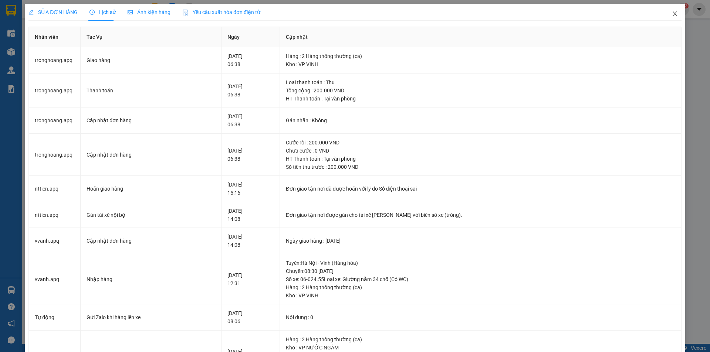
click at [665, 16] on span "Close" at bounding box center [674, 14] width 21 height 21
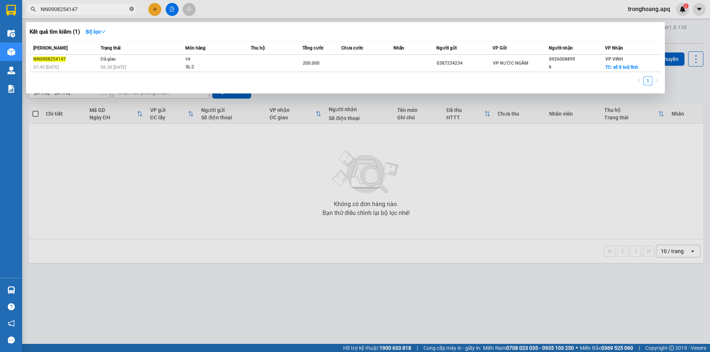
click at [131, 10] on icon "close-circle" at bounding box center [131, 9] width 4 height 4
click at [104, 10] on input "text" at bounding box center [84, 9] width 87 height 8
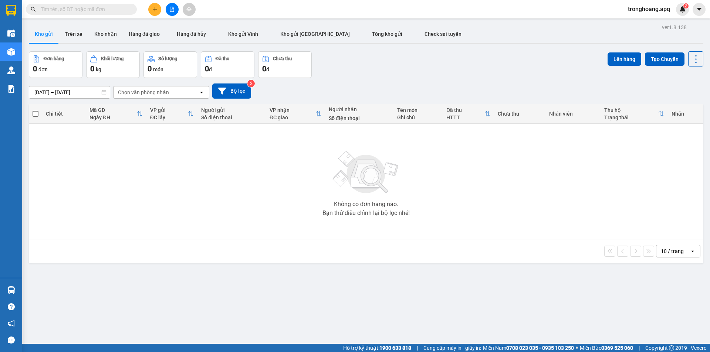
paste input "NH0908254584"
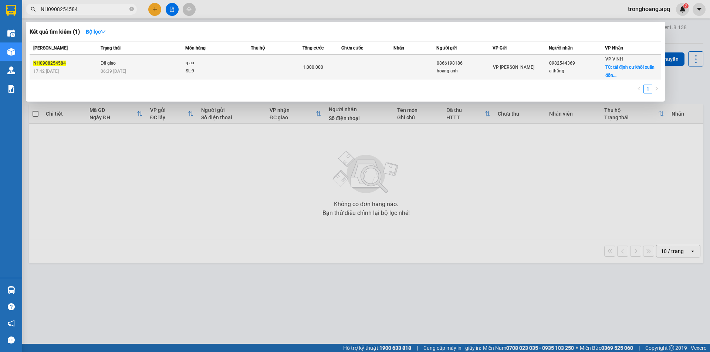
type input "NH0908254584"
click at [175, 65] on td "Đã giao 06:39 - 10/08" at bounding box center [142, 68] width 87 height 26
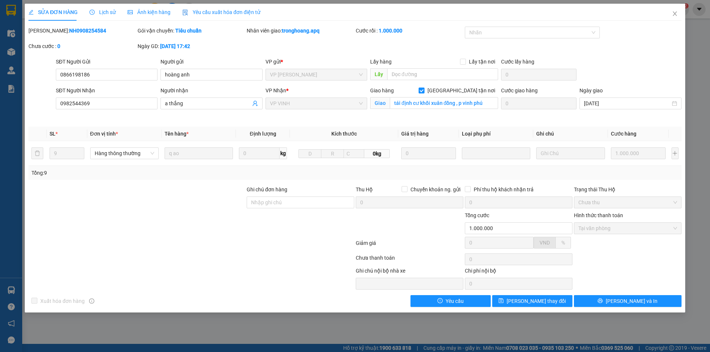
click at [106, 12] on span "Lịch sử" at bounding box center [102, 12] width 26 height 6
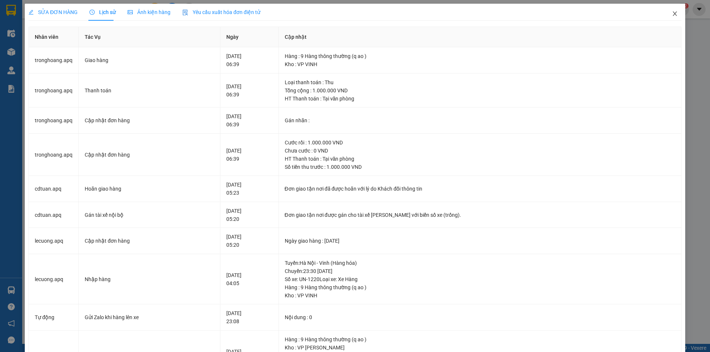
click at [672, 13] on icon "close" at bounding box center [675, 14] width 6 height 6
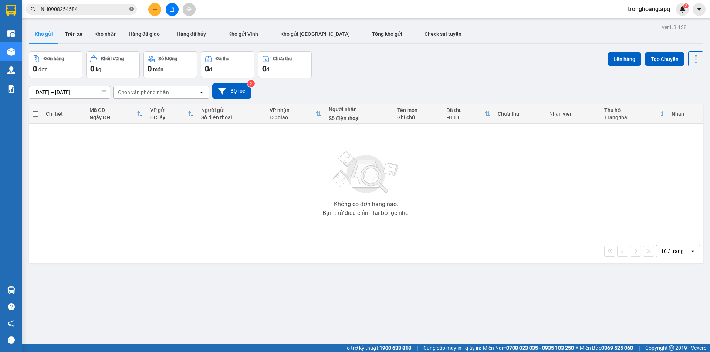
drag, startPoint x: 133, startPoint y: 8, endPoint x: 128, endPoint y: 9, distance: 4.9
click at [132, 8] on icon "close-circle" at bounding box center [131, 9] width 4 height 4
click at [111, 13] on input "text" at bounding box center [84, 9] width 87 height 8
paste input "GL0908254202"
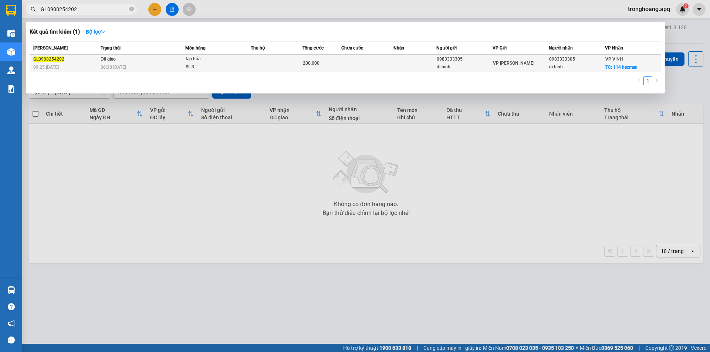
type input "GL0908254202"
click at [150, 68] on div "06:38 - 10/08" at bounding box center [143, 67] width 84 height 8
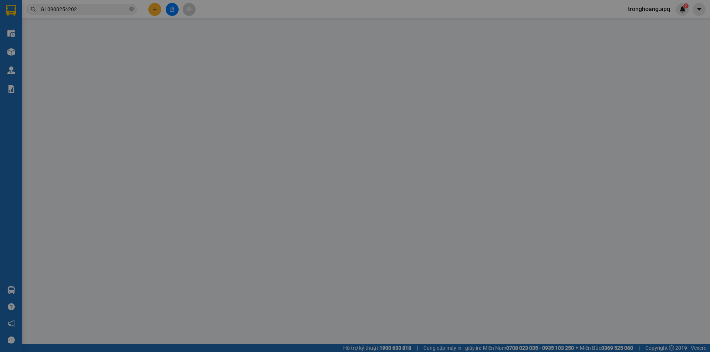
type input "0983333305"
type input "dì bình"
type input "0983333305"
type input "dì bình"
checkbox input "true"
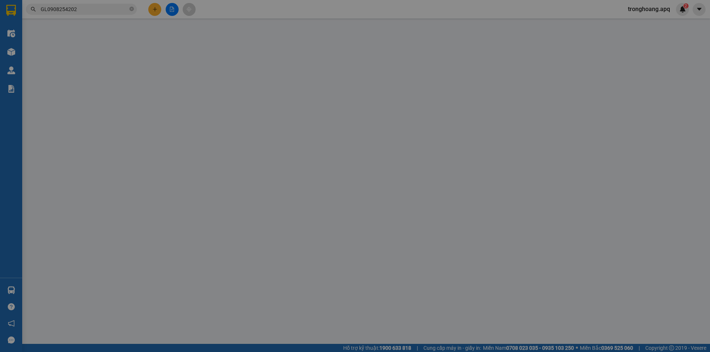
type input "114 hecman"
type input "200.000"
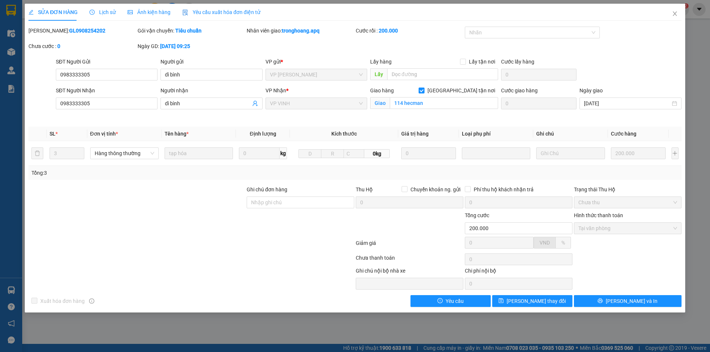
click at [105, 10] on span "Lịch sử" at bounding box center [102, 12] width 26 height 6
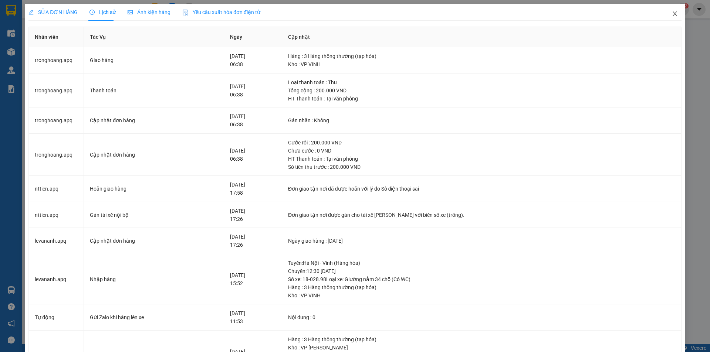
click at [672, 14] on icon "close" at bounding box center [675, 14] width 6 height 6
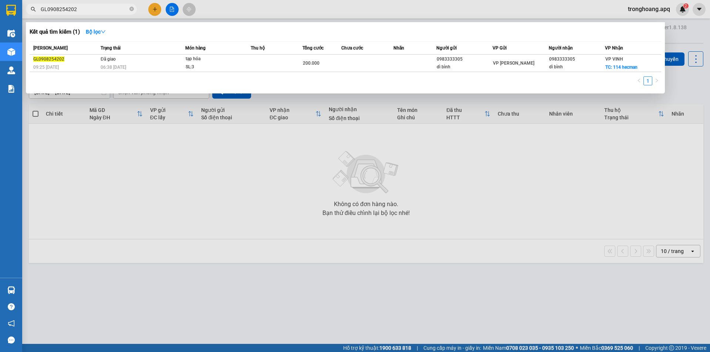
click at [134, 8] on span "GL0908254202" at bounding box center [81, 9] width 111 height 11
click at [129, 9] on span "GL0908254202" at bounding box center [81, 9] width 111 height 11
click at [130, 9] on icon "close-circle" at bounding box center [131, 9] width 4 height 4
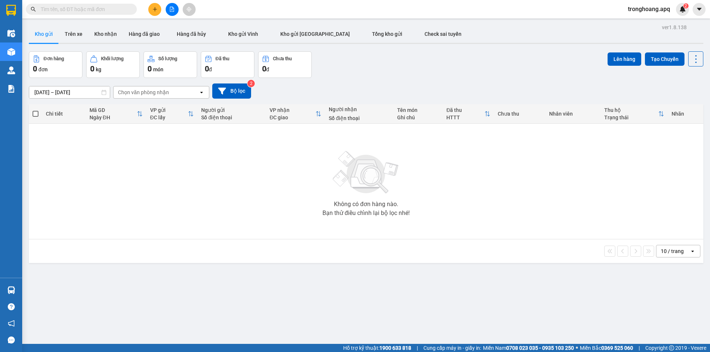
click at [114, 7] on input "text" at bounding box center [84, 9] width 87 height 8
paste input "NN0908254180"
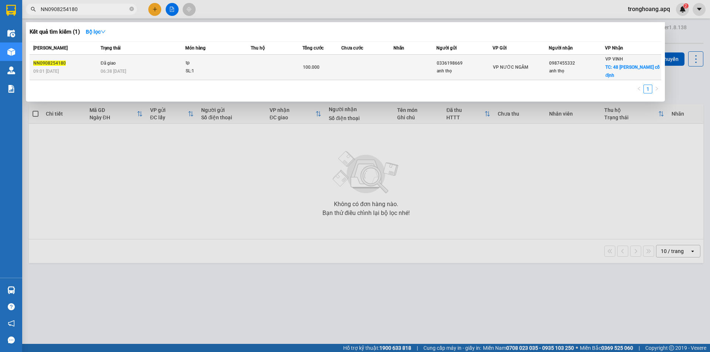
type input "NN0908254180"
click at [179, 63] on td "Đã giao 06:38 - 10/08" at bounding box center [142, 68] width 87 height 26
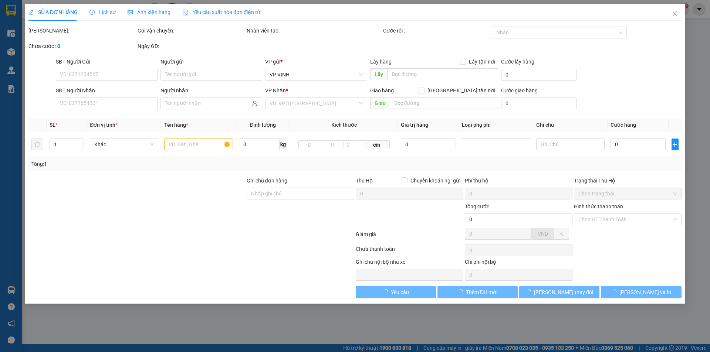
type input "0336198669"
type input "anh thọ"
type input "0987455332"
type input "anh thọ"
checkbox input "true"
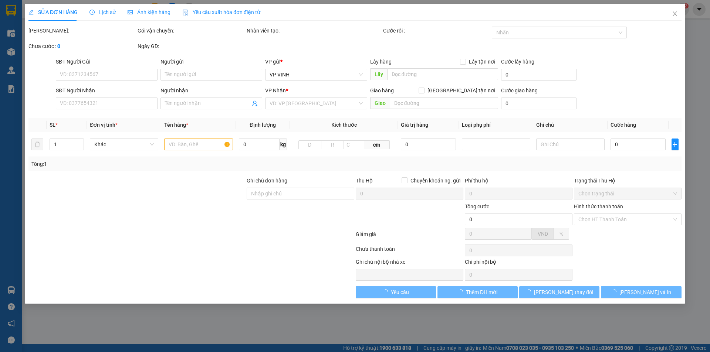
type input "48 trần quang diệu cố định"
type input "100.000"
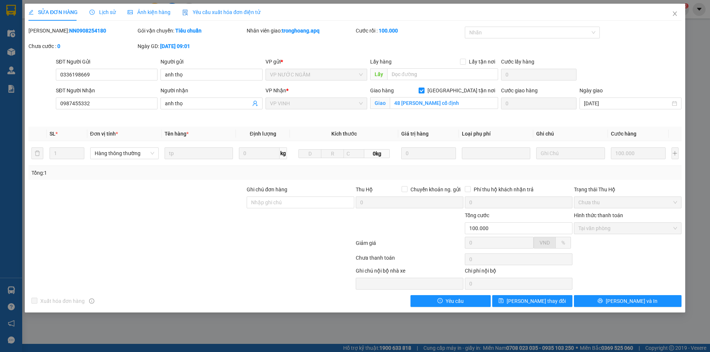
click at [104, 10] on span "Lịch sử" at bounding box center [102, 12] width 26 height 6
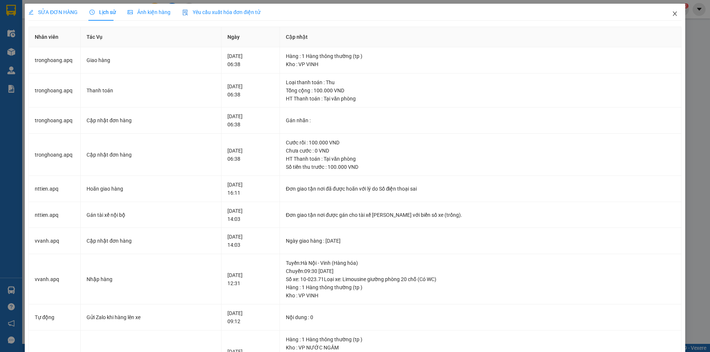
click at [664, 10] on span "Close" at bounding box center [674, 14] width 21 height 21
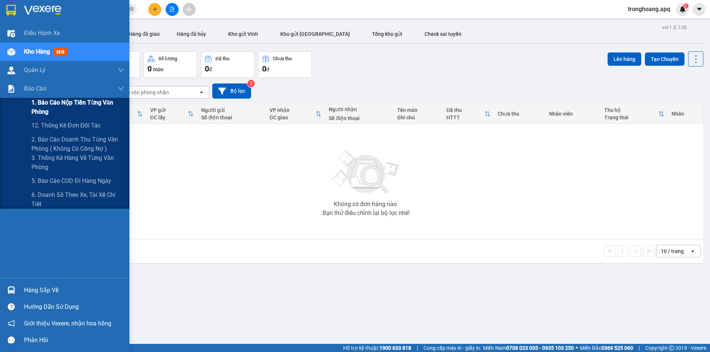
click at [50, 109] on span "1. Báo cáo nộp tiền từng văn phòng" at bounding box center [77, 107] width 92 height 18
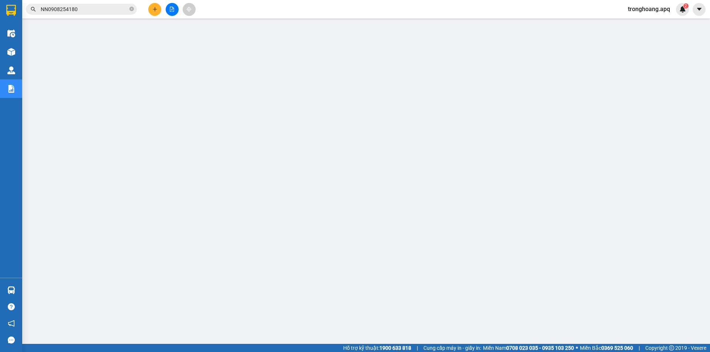
drag, startPoint x: 132, startPoint y: 8, endPoint x: 126, endPoint y: 8, distance: 5.9
click at [132, 8] on icon "close-circle" at bounding box center [131, 9] width 4 height 4
click at [111, 8] on input "text" at bounding box center [84, 9] width 87 height 8
paste input "NH1208251592"
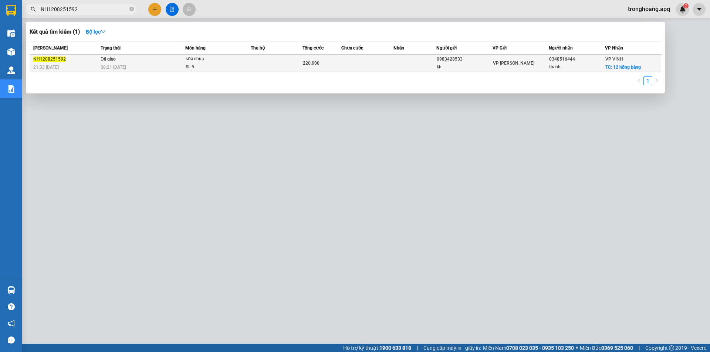
type input "NH1208251592"
click at [121, 62] on td "Đã giao 08:21 - 13/08" at bounding box center [142, 63] width 87 height 17
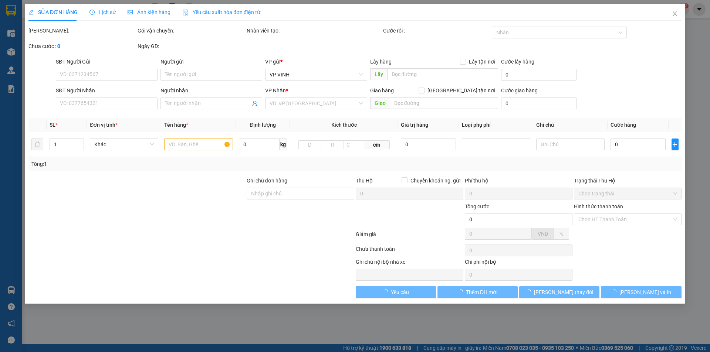
type input "0983428533"
type input "kh"
type input "0348516444"
type input "thanh"
checkbox input "true"
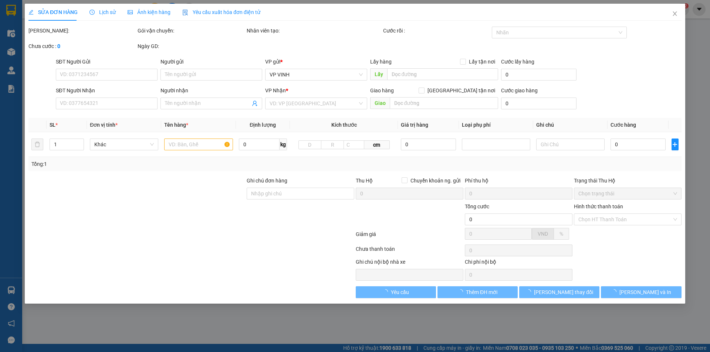
type input "12 hồng bàng"
type input "220.000"
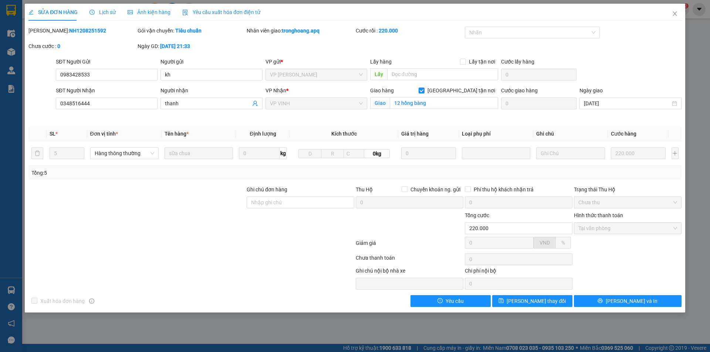
click at [104, 11] on span "Lịch sử" at bounding box center [102, 12] width 26 height 6
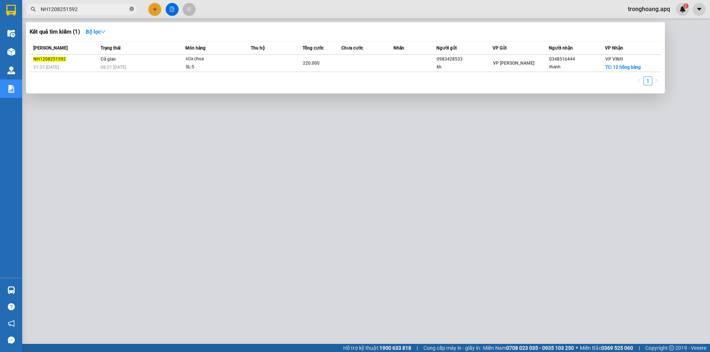
click at [131, 9] on icon "close-circle" at bounding box center [131, 9] width 4 height 4
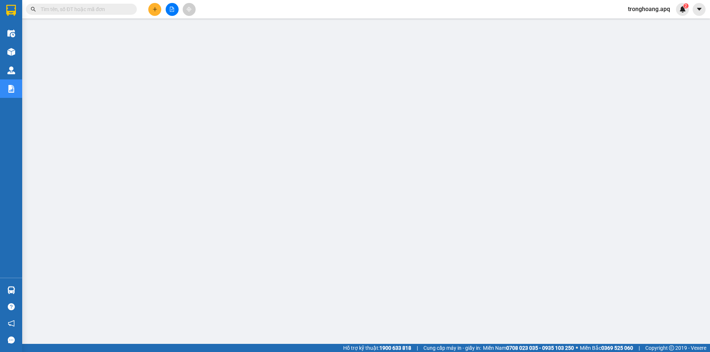
paste input "MD1208251142"
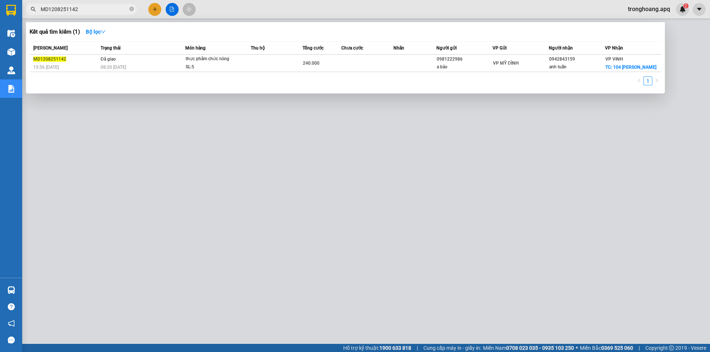
type input "MD1208251142"
click at [133, 62] on td "Đã giao 08:20 - 13/08" at bounding box center [142, 63] width 87 height 17
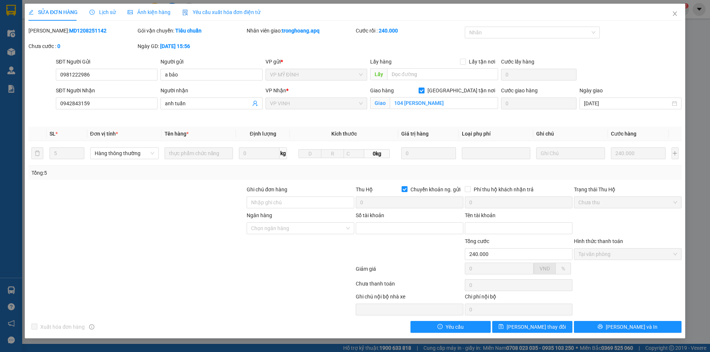
click at [99, 13] on span "Lịch sử" at bounding box center [102, 12] width 26 height 6
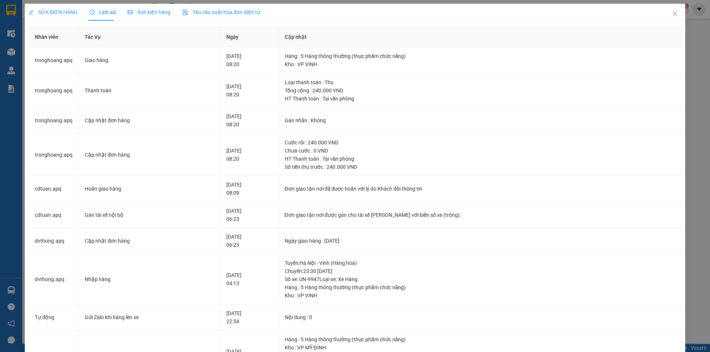
click at [53, 13] on span "SỬA ĐƠN HÀNG" at bounding box center [52, 12] width 49 height 6
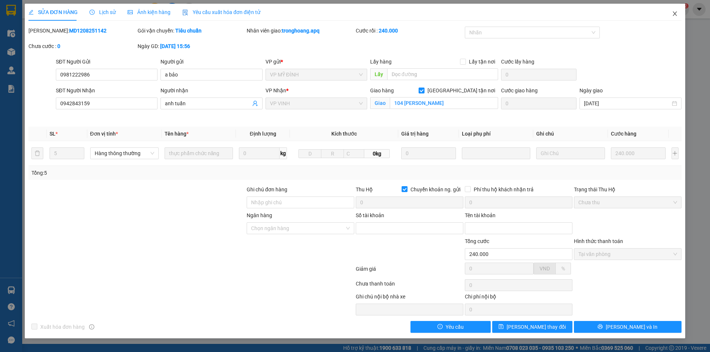
click at [670, 17] on span "Close" at bounding box center [674, 14] width 21 height 21
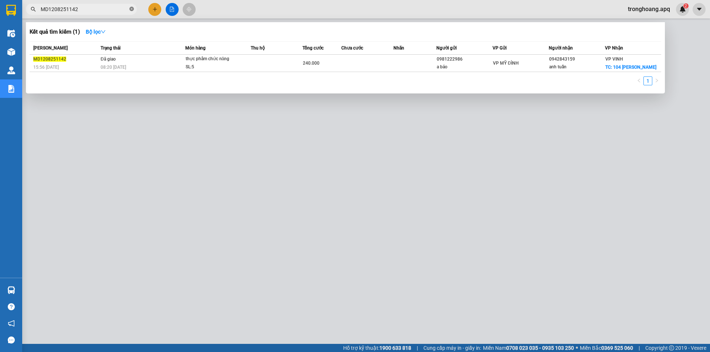
drag, startPoint x: 131, startPoint y: 10, endPoint x: 106, endPoint y: 10, distance: 24.8
click at [131, 10] on icon "close-circle" at bounding box center [131, 9] width 4 height 4
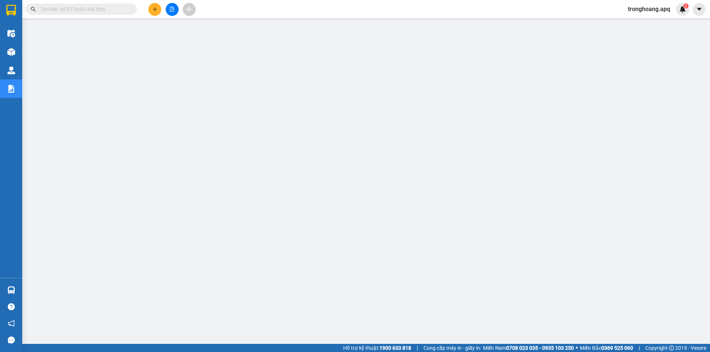
paste input "NN1208250919"
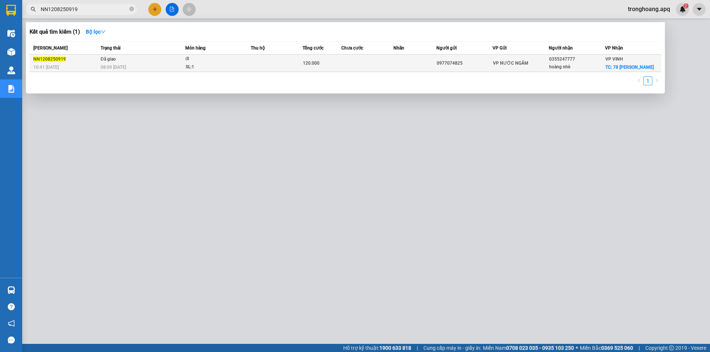
type input "NN1208250919"
click at [111, 62] on span "Đã giao" at bounding box center [108, 59] width 15 height 6
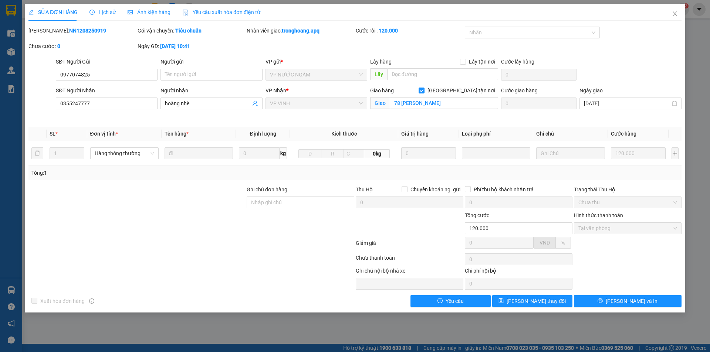
click at [100, 12] on span "Lịch sử" at bounding box center [102, 12] width 26 height 6
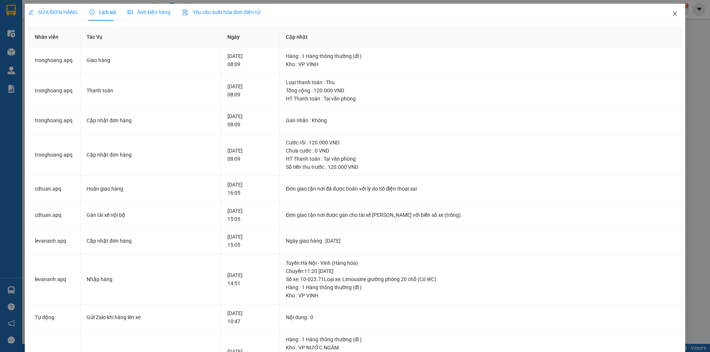
click at [672, 16] on icon "close" at bounding box center [675, 14] width 6 height 6
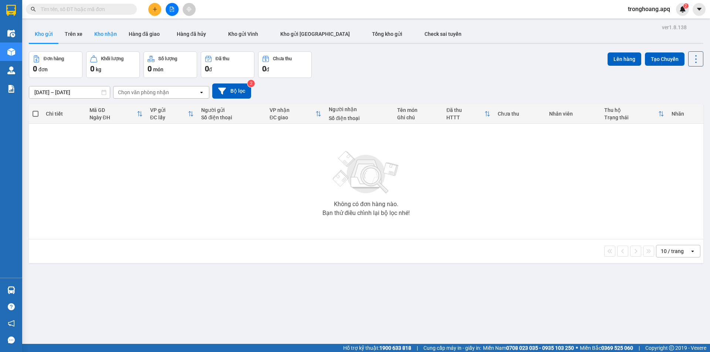
click at [109, 33] on button "Kho nhận" at bounding box center [105, 34] width 34 height 18
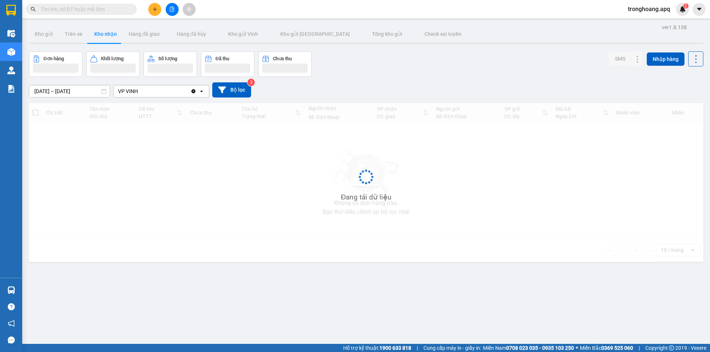
click at [358, 70] on div "Đơn hàng Khối lượng Số lượng Đã thu Chưa thu SMS Nhập hàng" at bounding box center [366, 64] width 674 height 26
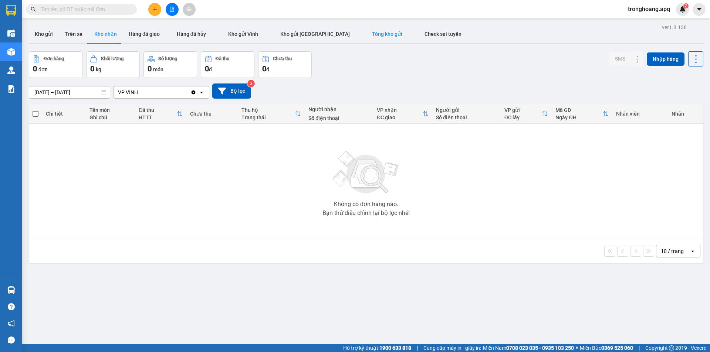
click at [366, 39] on button "Tổng kho gửi" at bounding box center [387, 34] width 53 height 18
type input "07/08/2025 – 14/08/2025"
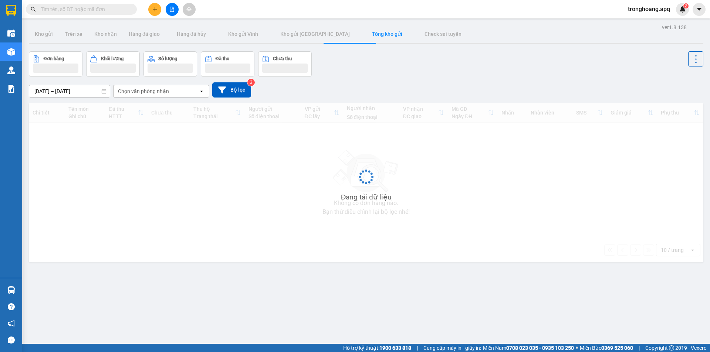
click at [410, 77] on div "07/08/2025 – 14/08/2025 Press the down arrow key to interact with the calendar …" at bounding box center [366, 90] width 674 height 26
click at [644, 9] on span "tronghoang.apq" at bounding box center [649, 8] width 54 height 9
click at [645, 23] on span "Đăng xuất" at bounding box center [651, 23] width 39 height 8
